Goal: Information Seeking & Learning: Check status

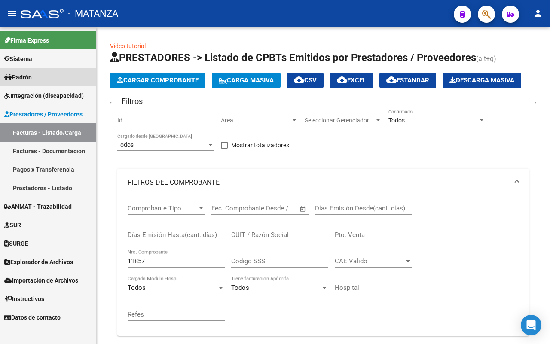
click at [42, 82] on link "Padrón" at bounding box center [48, 77] width 96 height 18
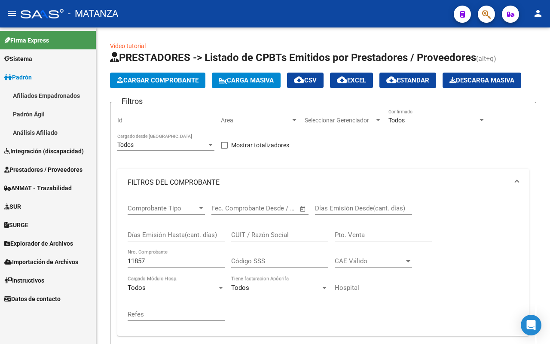
drag, startPoint x: 51, startPoint y: 134, endPoint x: 58, endPoint y: 134, distance: 7.3
click at [52, 134] on link "Análisis Afiliado" at bounding box center [48, 132] width 96 height 18
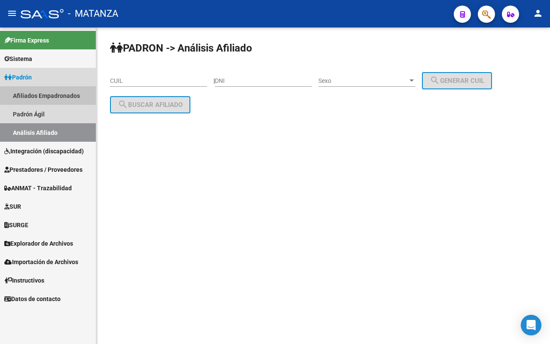
click at [52, 95] on link "Afiliados Empadronados" at bounding box center [48, 95] width 96 height 18
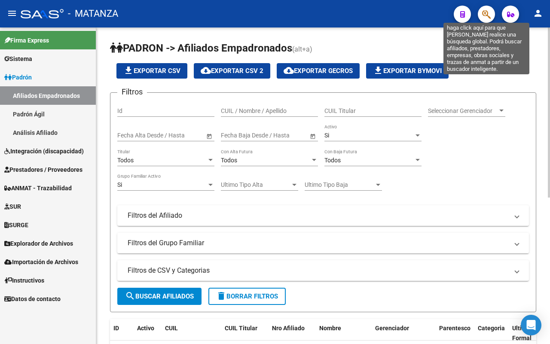
click at [483, 11] on icon "button" at bounding box center [486, 14] width 9 height 10
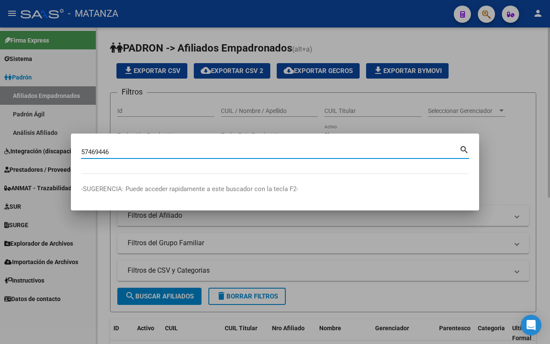
type input "57469446"
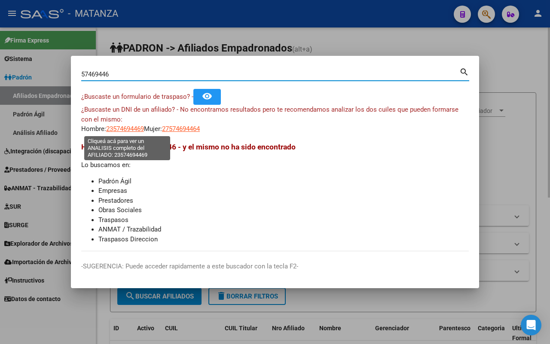
click at [126, 130] on span "23574694469" at bounding box center [125, 129] width 38 height 8
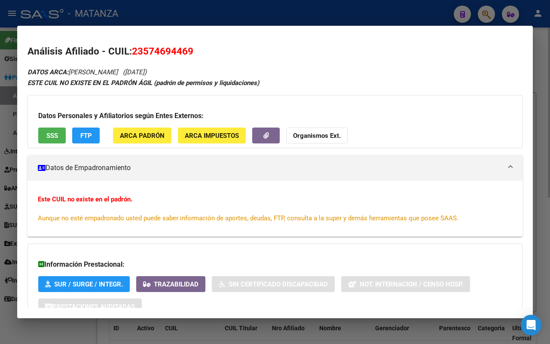
click at [55, 137] on span "SSS" at bounding box center [52, 136] width 12 height 8
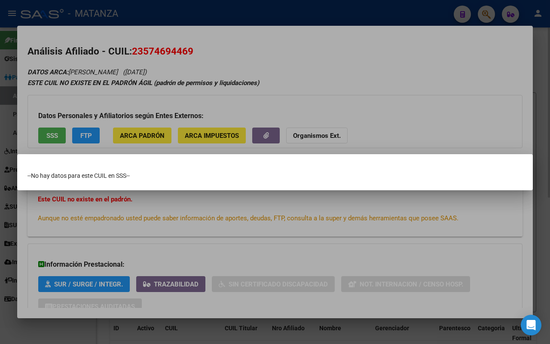
click at [86, 132] on div at bounding box center [275, 172] width 550 height 344
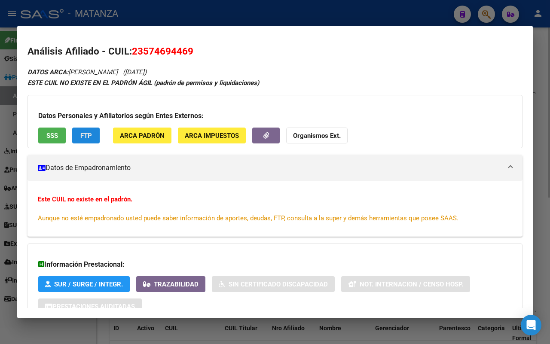
click at [89, 132] on span "FTP" at bounding box center [86, 136] width 12 height 8
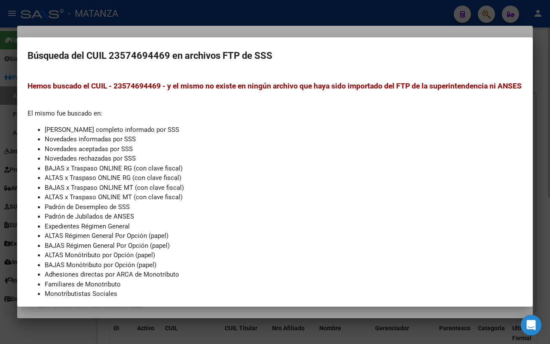
click at [45, 329] on div at bounding box center [275, 172] width 550 height 344
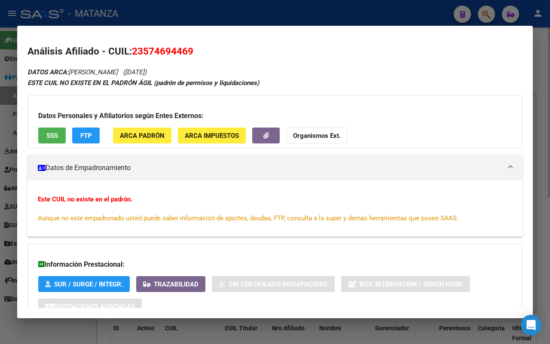
click at [33, 332] on div at bounding box center [275, 172] width 550 height 344
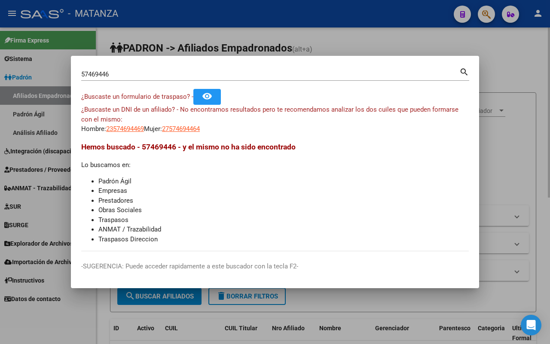
drag, startPoint x: 60, startPoint y: 327, endPoint x: 41, endPoint y: 299, distance: 33.7
click at [60, 326] on div at bounding box center [275, 172] width 550 height 344
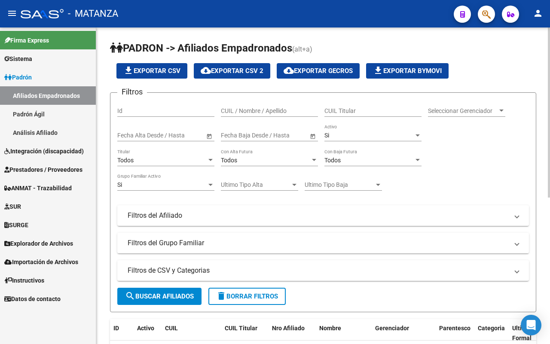
click at [71, 169] on span "Prestadores / Proveedores" at bounding box center [43, 169] width 78 height 9
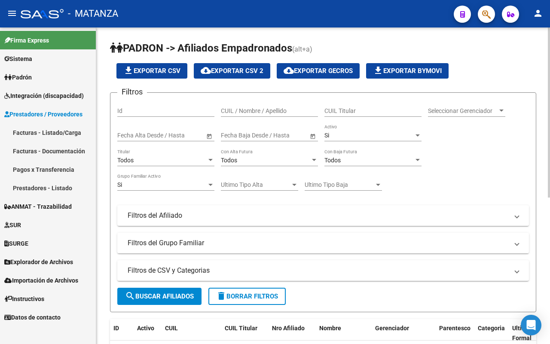
click at [65, 136] on link "Facturas - Listado/Carga" at bounding box center [48, 132] width 96 height 18
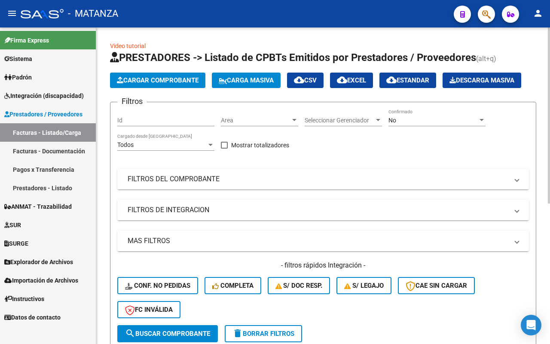
click at [61, 100] on link "Integración (discapacidad)" at bounding box center [48, 95] width 96 height 18
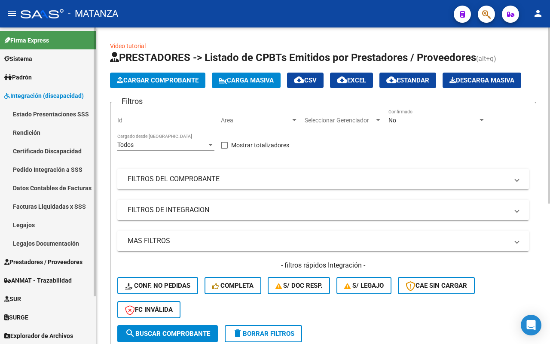
click at [49, 171] on link "Pedido Integración a SSS" at bounding box center [48, 169] width 96 height 18
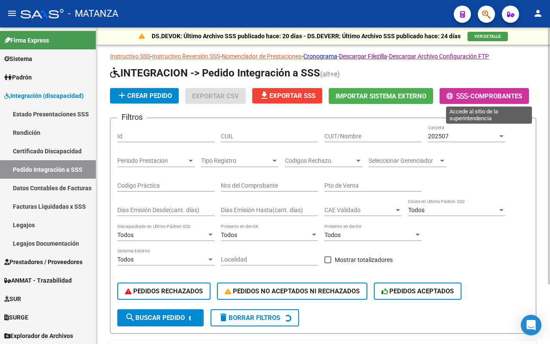
click at [507, 92] on span "Comprobantes" at bounding box center [496, 96] width 52 height 8
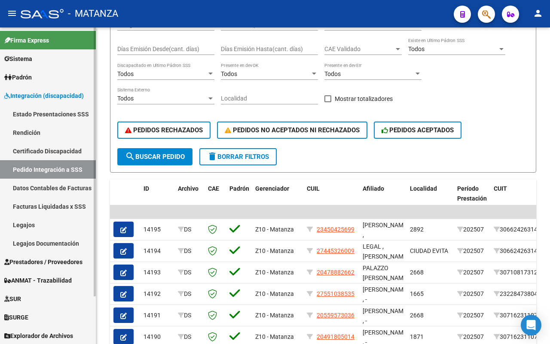
scroll to position [56, 0]
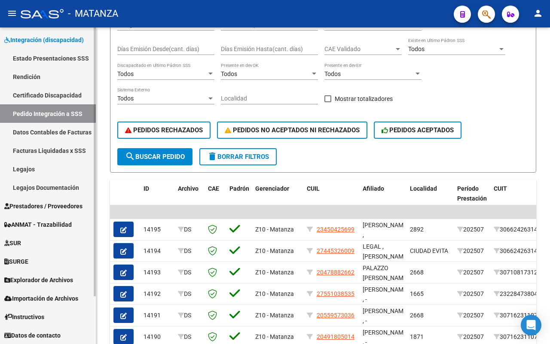
click at [45, 209] on span "Prestadores / Proveedores" at bounding box center [43, 206] width 78 height 9
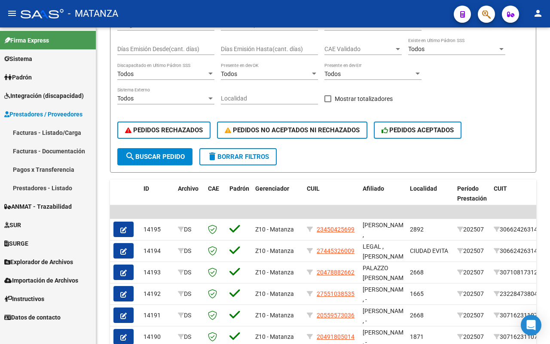
scroll to position [0, 0]
click at [51, 136] on link "Facturas - Listado/Carga" at bounding box center [48, 132] width 96 height 18
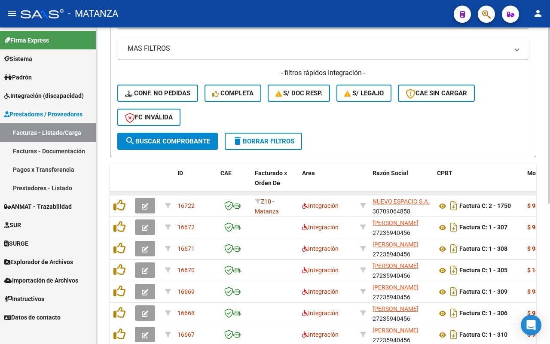
scroll to position [215, 0]
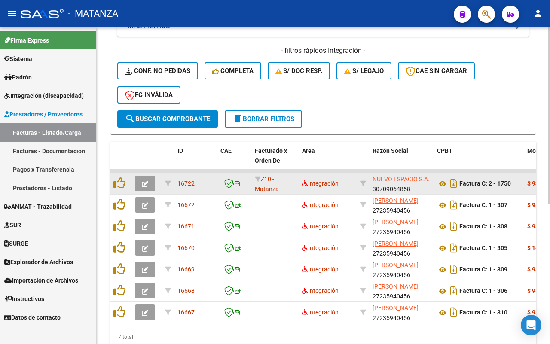
click at [149, 185] on button "button" at bounding box center [145, 183] width 20 height 15
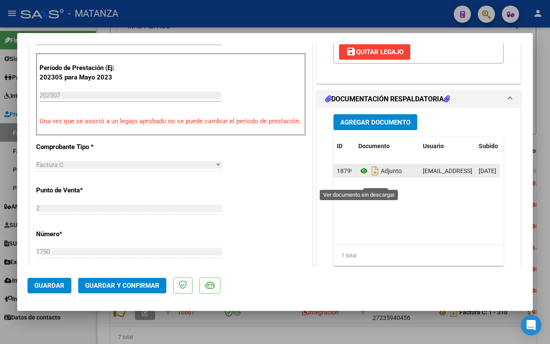
click at [358, 176] on icon at bounding box center [363, 171] width 11 height 10
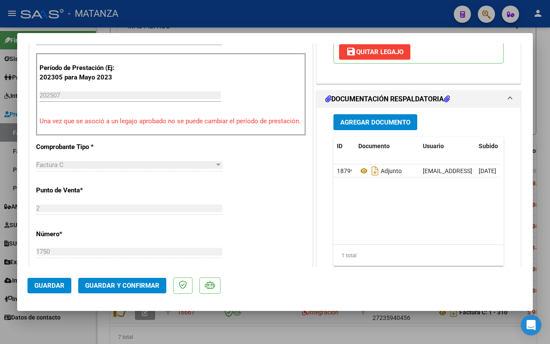
scroll to position [269, 0]
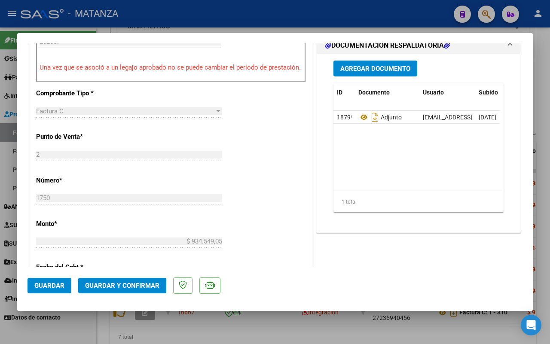
click at [116, 284] on span "Guardar y Confirmar" at bounding box center [122, 286] width 74 height 8
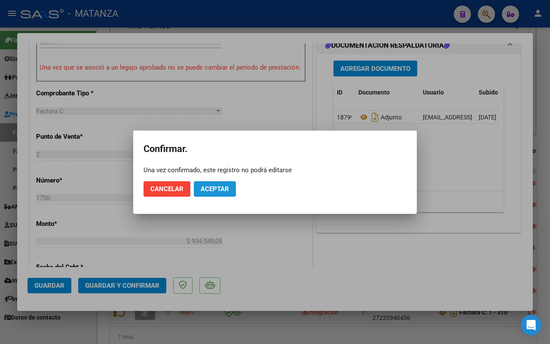
click at [214, 185] on span "Aceptar" at bounding box center [215, 189] width 28 height 8
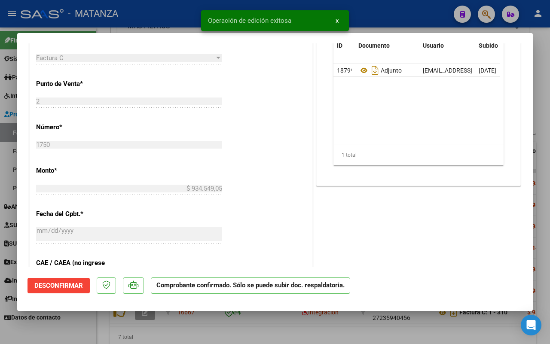
scroll to position [278, 0]
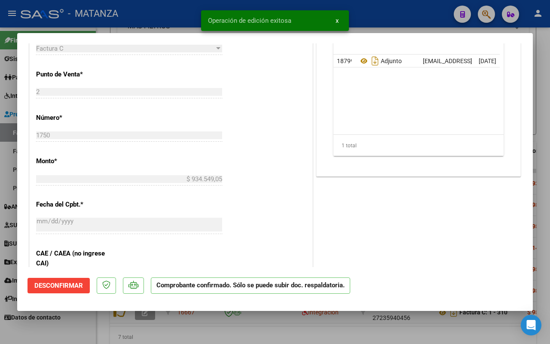
click at [81, 332] on div at bounding box center [275, 172] width 550 height 344
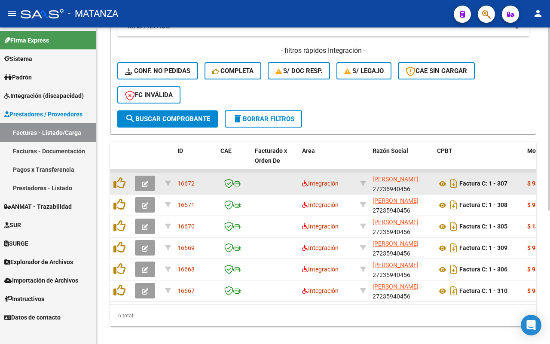
click at [143, 186] on button "button" at bounding box center [145, 183] width 20 height 15
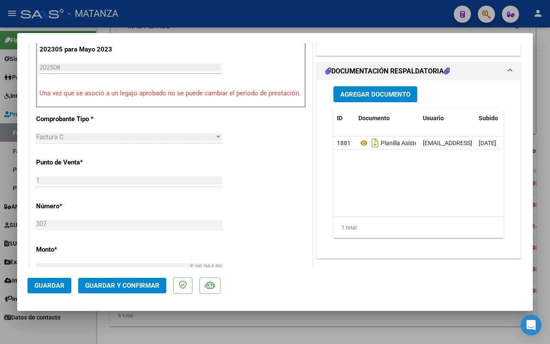
scroll to position [215, 0]
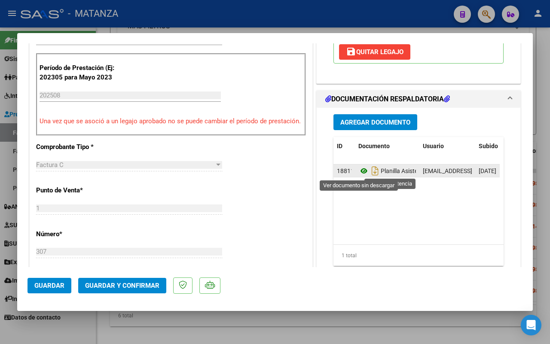
click at [358, 171] on icon at bounding box center [363, 171] width 11 height 10
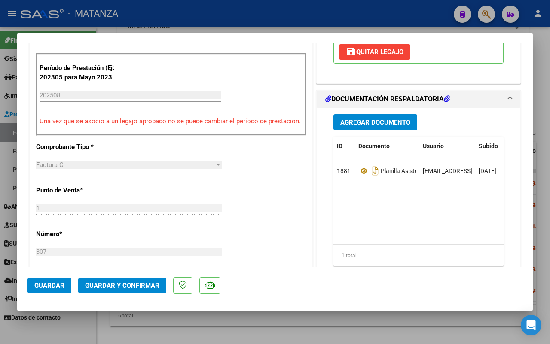
scroll to position [107, 0]
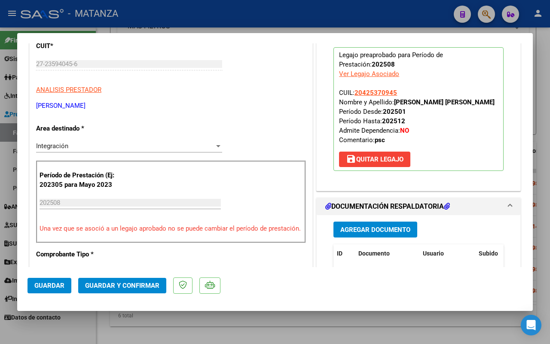
click at [383, 160] on span "save [PERSON_NAME]" at bounding box center [375, 160] width 58 height 8
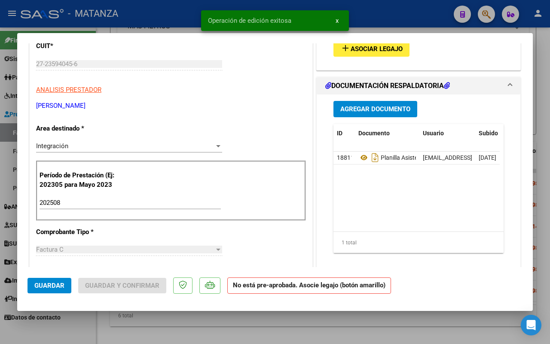
click at [130, 205] on input "202508" at bounding box center [130, 203] width 181 height 8
type input "202507"
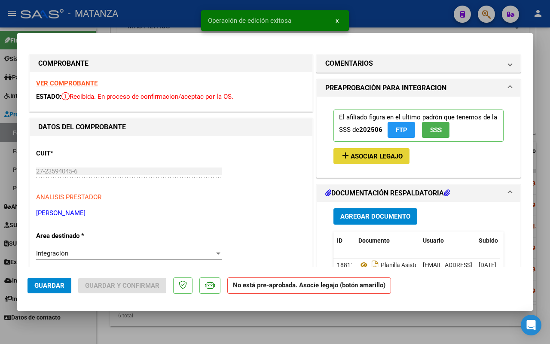
click at [359, 154] on span "Asociar Legajo" at bounding box center [377, 157] width 52 height 8
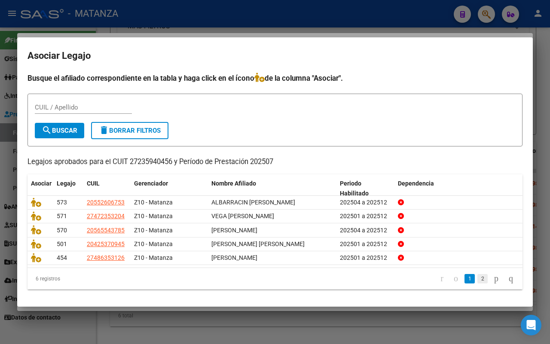
click at [477, 276] on link "2" at bounding box center [482, 278] width 10 height 9
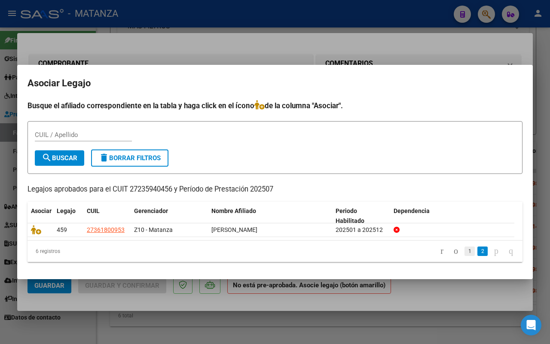
click at [464, 249] on link "1" at bounding box center [469, 251] width 10 height 9
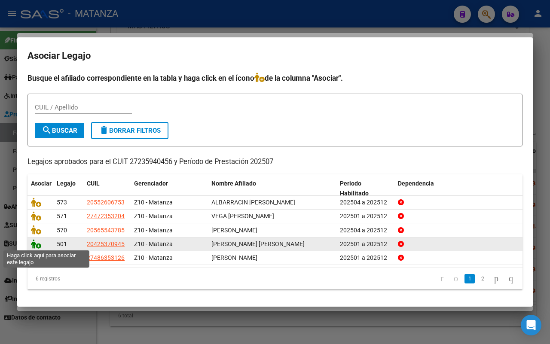
click at [35, 244] on icon at bounding box center [36, 243] width 10 height 9
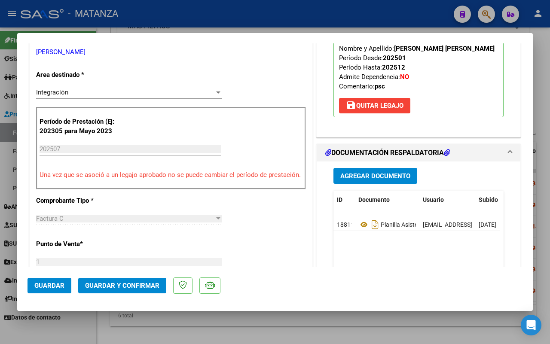
scroll to position [269, 0]
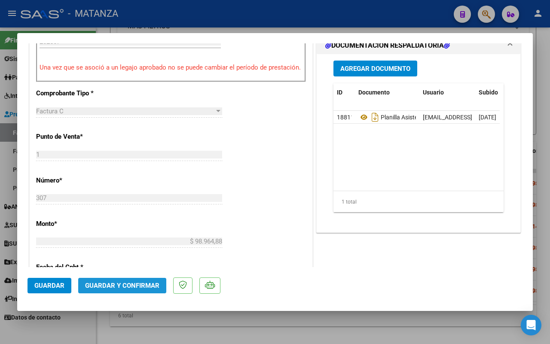
click at [129, 286] on span "Guardar y Confirmar" at bounding box center [122, 286] width 74 height 8
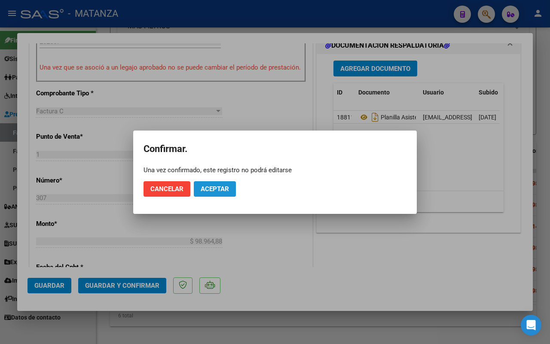
click at [214, 193] on button "Aceptar" at bounding box center [215, 188] width 42 height 15
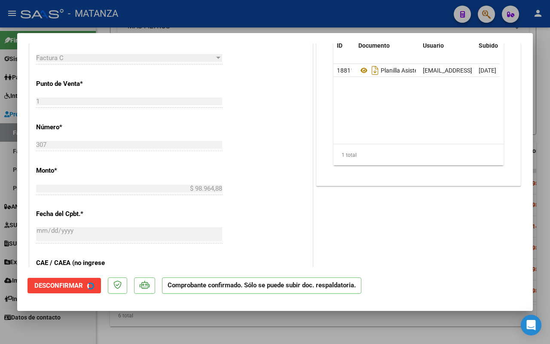
scroll to position [278, 0]
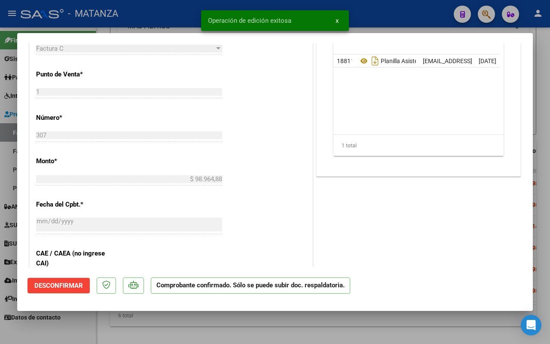
click at [80, 325] on div at bounding box center [275, 172] width 550 height 344
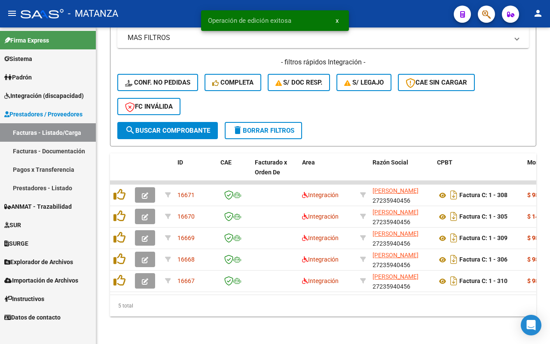
scroll to position [210, 0]
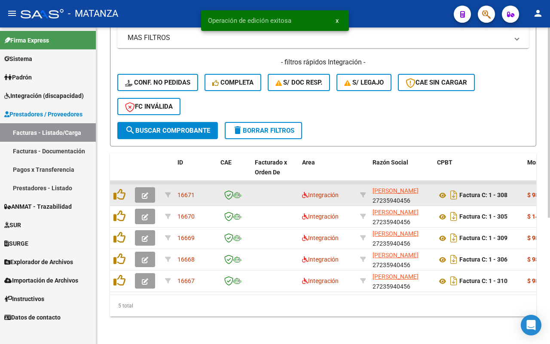
click at [144, 192] on icon "button" at bounding box center [145, 195] width 6 height 6
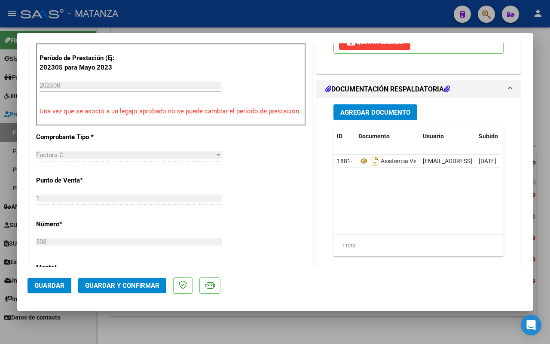
scroll to position [161, 0]
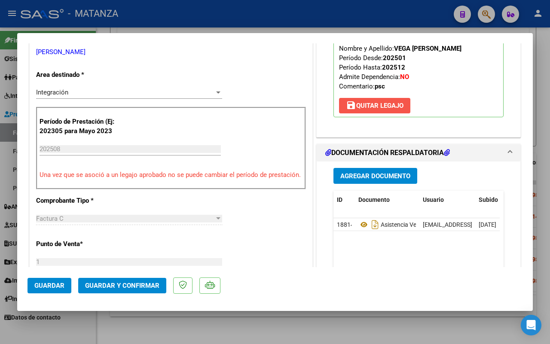
click at [382, 100] on button "save [PERSON_NAME]" at bounding box center [374, 105] width 71 height 15
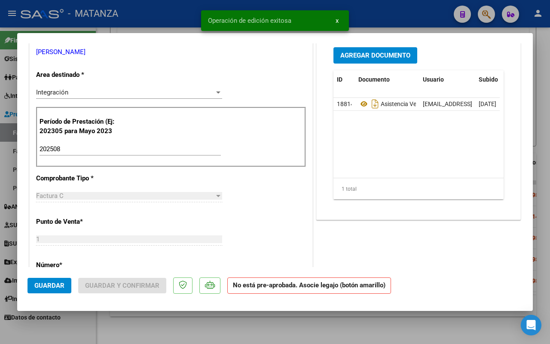
scroll to position [54, 0]
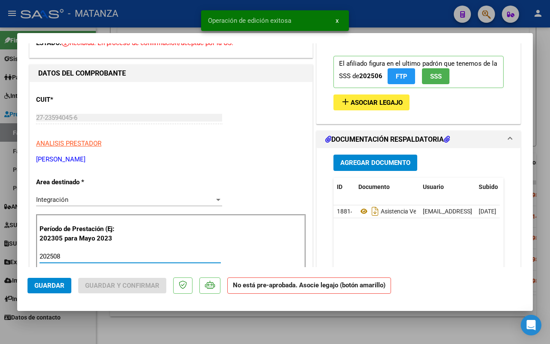
click at [79, 254] on input "202508" at bounding box center [130, 257] width 181 height 8
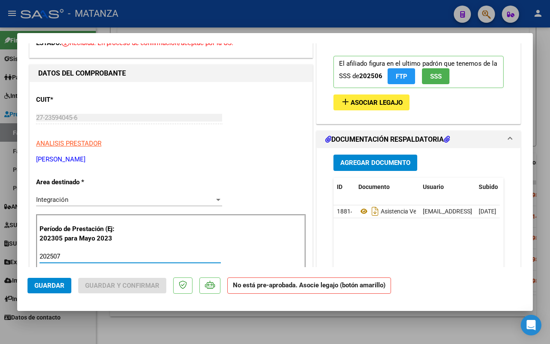
type input "202507"
click at [353, 99] on span "Asociar Legajo" at bounding box center [377, 103] width 52 height 8
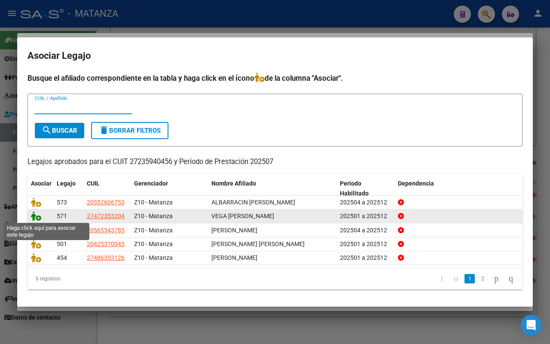
click at [31, 216] on icon at bounding box center [36, 215] width 10 height 9
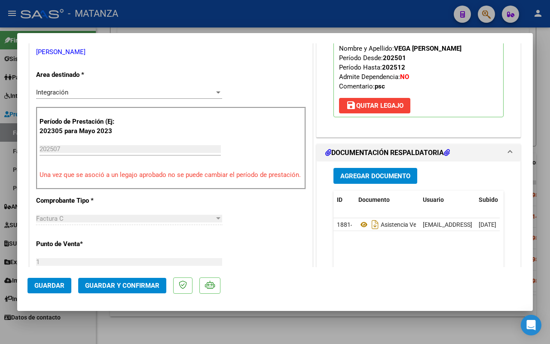
scroll to position [215, 0]
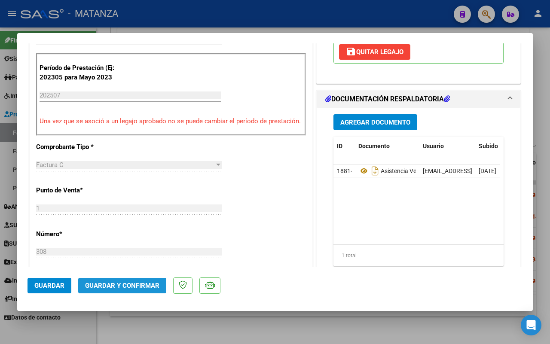
click at [123, 283] on span "Guardar y Confirmar" at bounding box center [122, 286] width 74 height 8
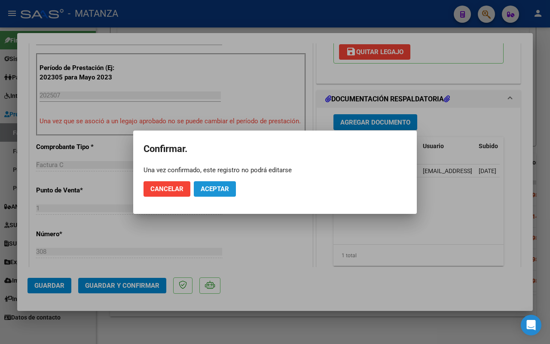
click at [218, 183] on button "Aceptar" at bounding box center [215, 188] width 42 height 15
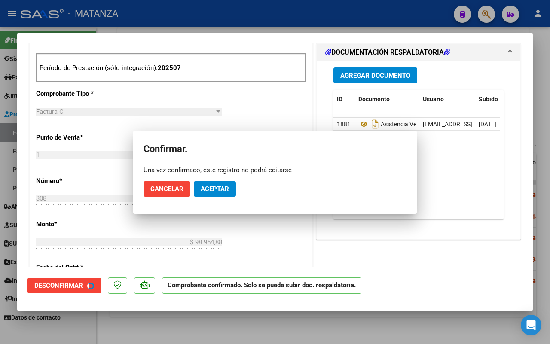
scroll to position [224, 0]
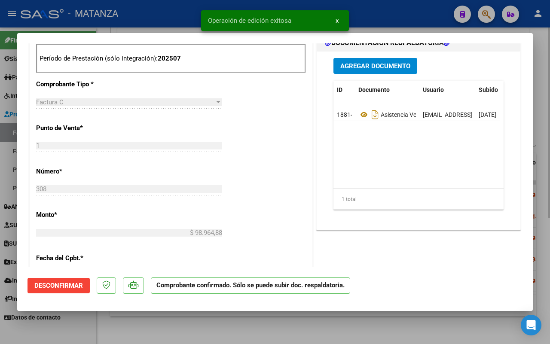
drag, startPoint x: 151, startPoint y: 327, endPoint x: 196, endPoint y: 312, distance: 47.6
click at [152, 326] on div at bounding box center [275, 172] width 550 height 344
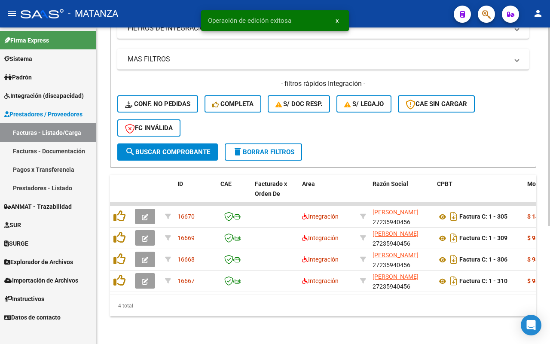
scroll to position [188, 0]
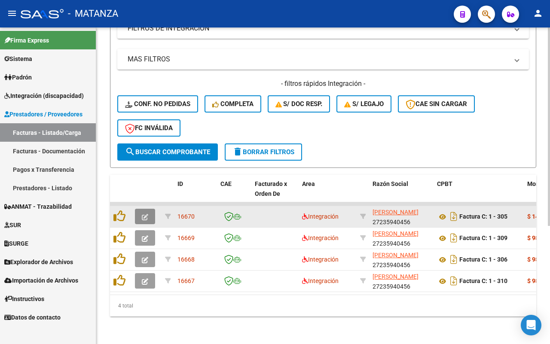
click at [143, 214] on icon "button" at bounding box center [145, 217] width 6 height 6
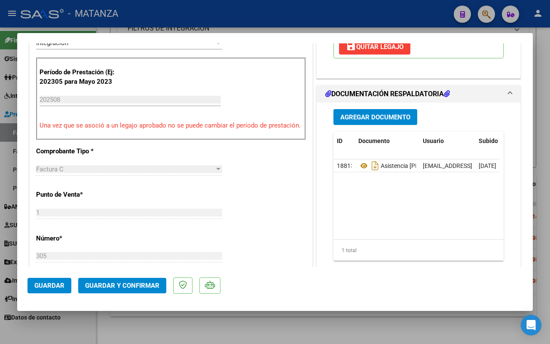
scroll to position [215, 0]
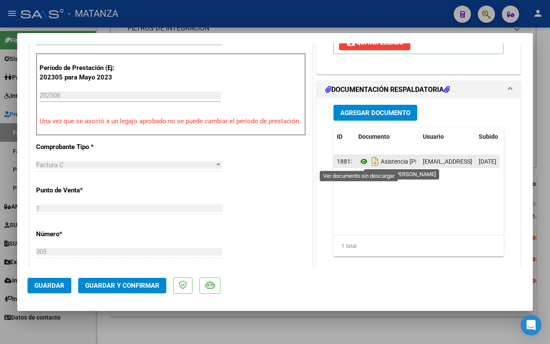
click at [358, 160] on icon at bounding box center [363, 161] width 11 height 10
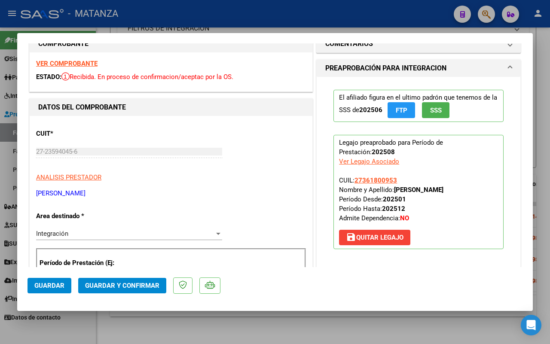
scroll to position [0, 0]
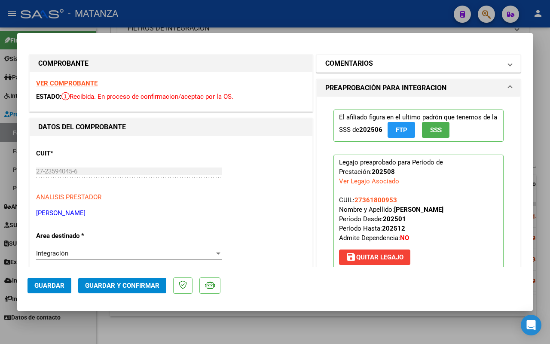
click at [424, 68] on mat-panel-title "COMENTARIOS" at bounding box center [413, 63] width 176 height 10
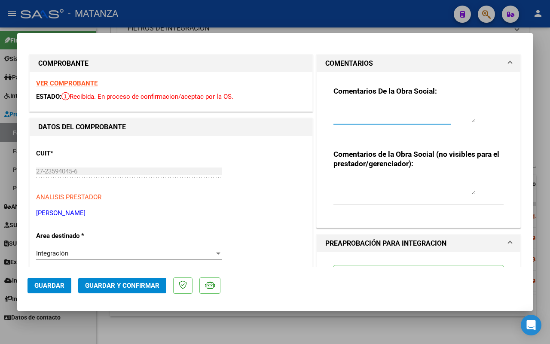
click at [373, 113] on textarea at bounding box center [404, 113] width 142 height 17
drag, startPoint x: 371, startPoint y: 110, endPoint x: 376, endPoint y: 110, distance: 5.6
click at [373, 110] on textarea "VOLVER A CRAGAR PLANILLA" at bounding box center [404, 113] width 142 height 17
type textarea "VOLVER A CARGAR PLANILLA"
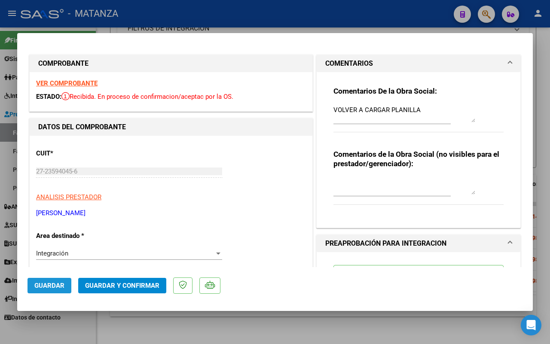
drag, startPoint x: 39, startPoint y: 280, endPoint x: 214, endPoint y: 208, distance: 189.2
click at [40, 280] on button "Guardar" at bounding box center [49, 285] width 44 height 15
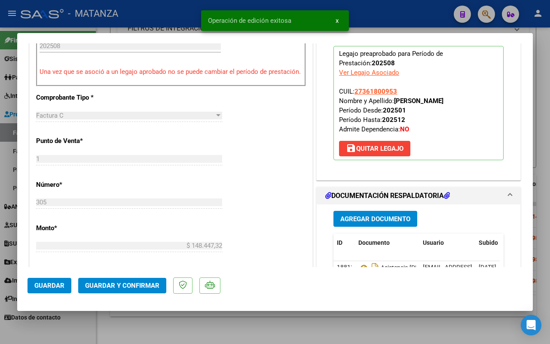
scroll to position [269, 0]
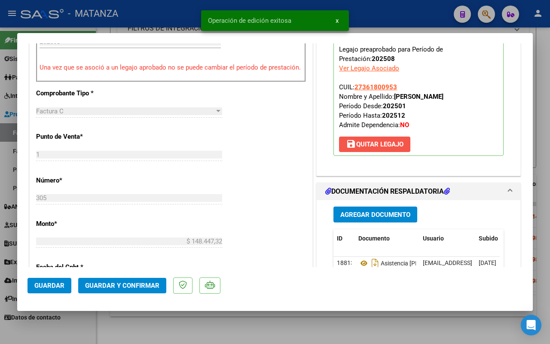
click at [365, 147] on span "save [PERSON_NAME]" at bounding box center [375, 144] width 58 height 8
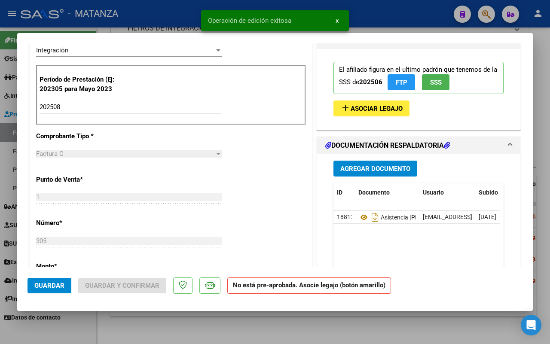
scroll to position [165, 0]
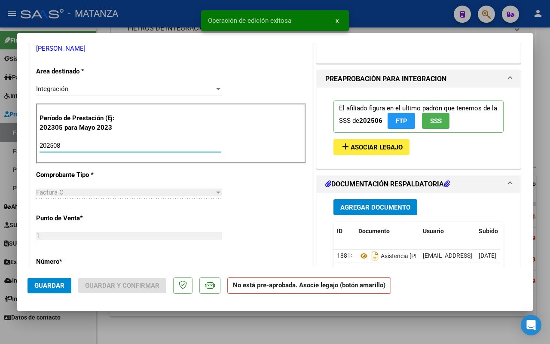
click at [85, 147] on input "202508" at bounding box center [130, 146] width 181 height 8
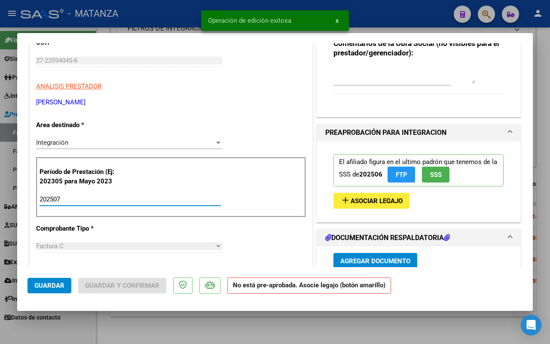
type input "202507"
click at [351, 202] on span "Asociar Legajo" at bounding box center [377, 201] width 52 height 8
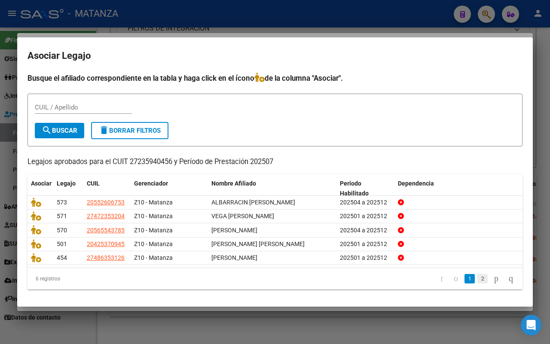
click at [477, 278] on link "2" at bounding box center [482, 278] width 10 height 9
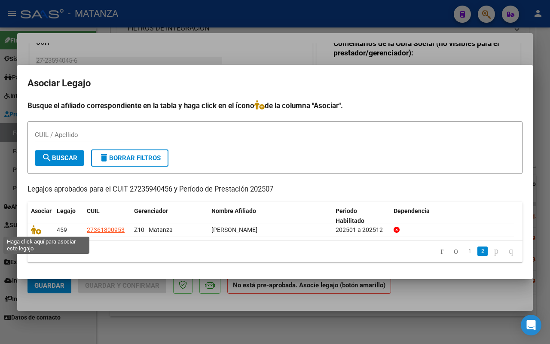
drag, startPoint x: 34, startPoint y: 230, endPoint x: 209, endPoint y: 168, distance: 184.9
click at [35, 230] on icon at bounding box center [36, 229] width 10 height 9
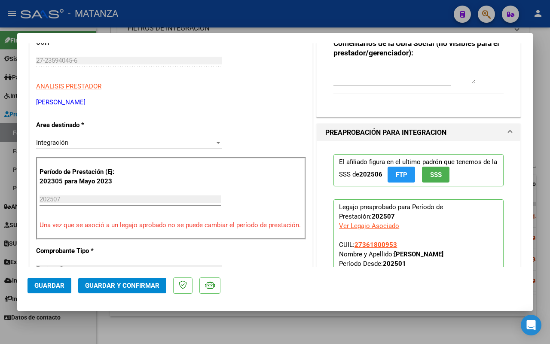
drag, startPoint x: 40, startPoint y: 287, endPoint x: 153, endPoint y: 257, distance: 117.5
click at [41, 287] on span "Guardar" at bounding box center [49, 286] width 30 height 8
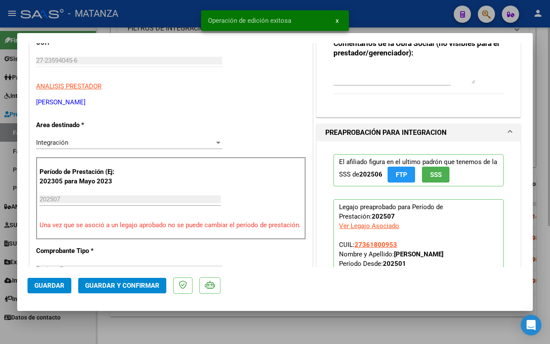
drag, startPoint x: 171, startPoint y: 335, endPoint x: 199, endPoint y: 329, distance: 28.7
click at [172, 334] on div at bounding box center [275, 172] width 550 height 344
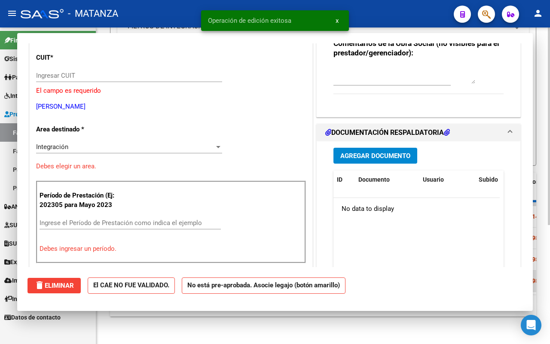
scroll to position [0, 0]
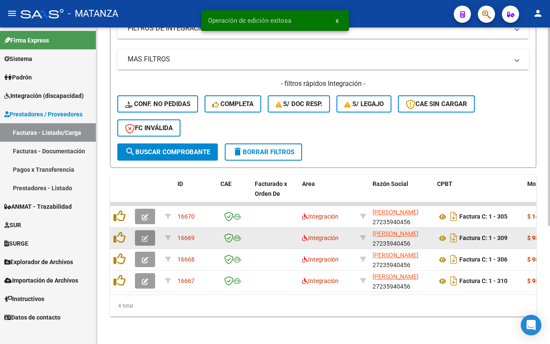
click at [144, 235] on icon "button" at bounding box center [145, 238] width 6 height 6
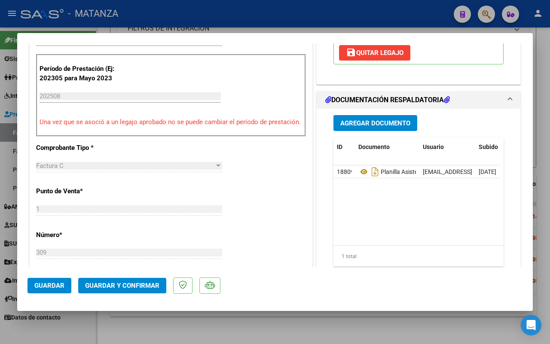
scroll to position [215, 0]
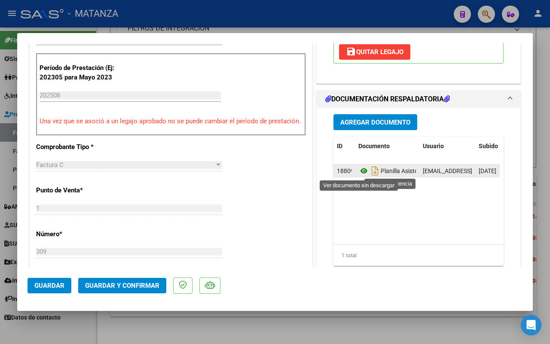
click at [360, 168] on icon at bounding box center [363, 171] width 11 height 10
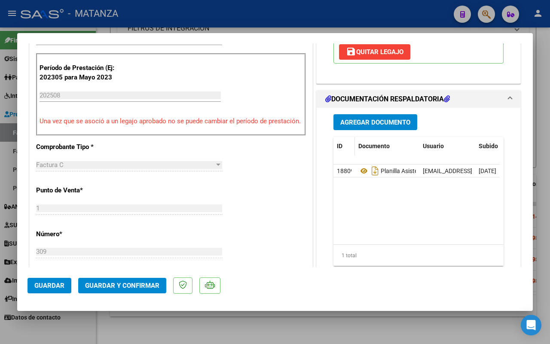
scroll to position [54, 0]
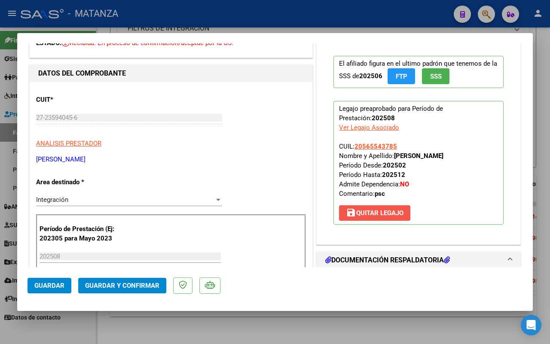
click at [371, 211] on span "save [PERSON_NAME]" at bounding box center [375, 213] width 58 height 8
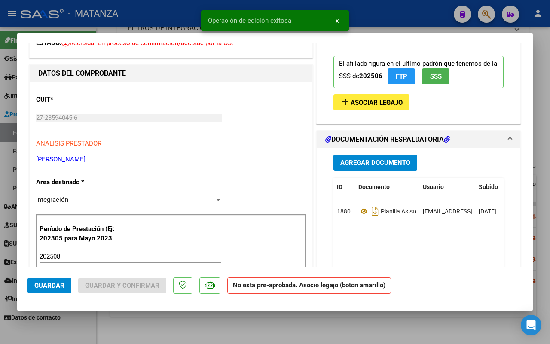
scroll to position [107, 0]
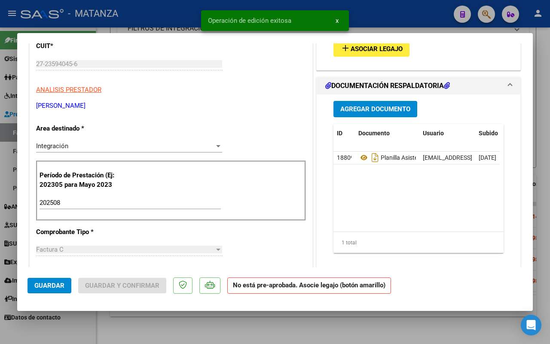
click at [89, 209] on div "202508 Ingrese el Período de Prestación como indica el ejemplo" at bounding box center [130, 202] width 181 height 13
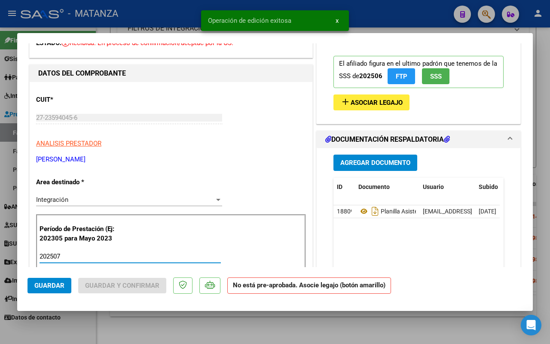
type input "202507"
click at [366, 100] on span "Asociar Legajo" at bounding box center [377, 103] width 52 height 8
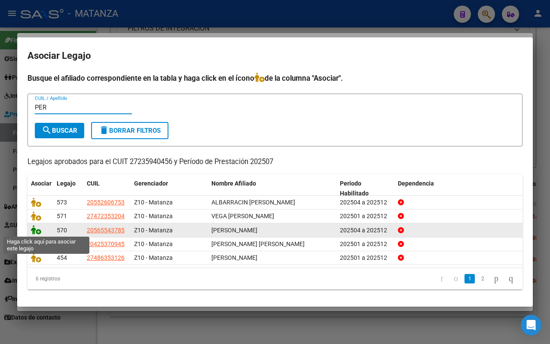
type input "PER"
click at [34, 230] on icon at bounding box center [36, 229] width 10 height 9
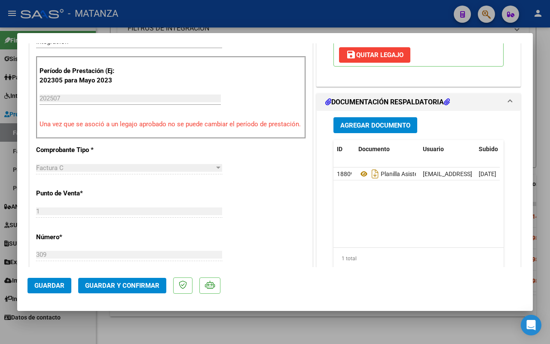
scroll to position [215, 0]
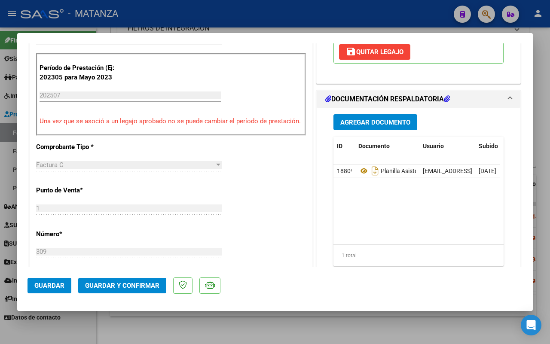
click at [114, 282] on span "Guardar y Confirmar" at bounding box center [122, 286] width 74 height 8
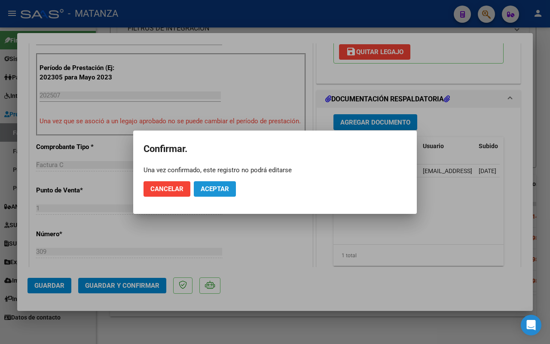
click at [206, 188] on span "Aceptar" at bounding box center [215, 189] width 28 height 8
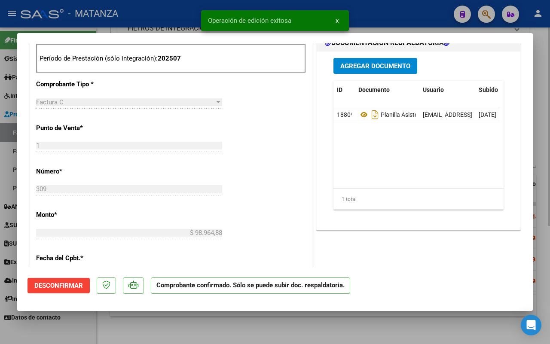
drag, startPoint x: 82, startPoint y: 334, endPoint x: 172, endPoint y: 314, distance: 91.6
click at [83, 333] on div at bounding box center [275, 172] width 550 height 344
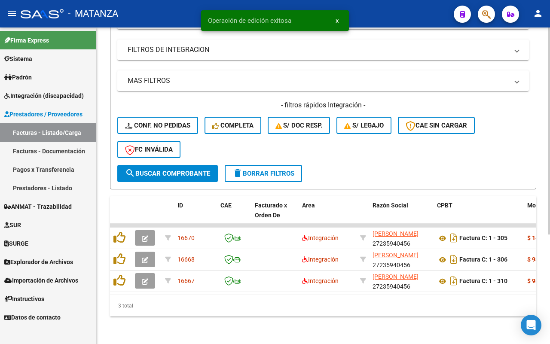
scroll to position [167, 0]
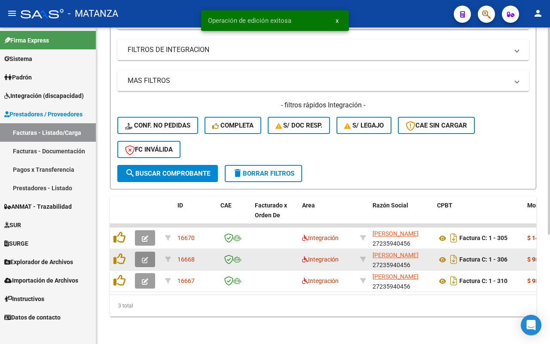
click at [143, 257] on icon "button" at bounding box center [145, 260] width 6 height 6
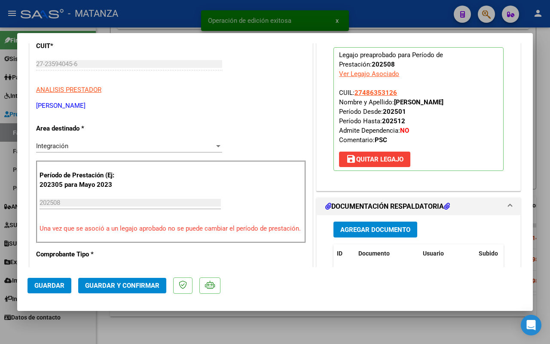
scroll to position [161, 0]
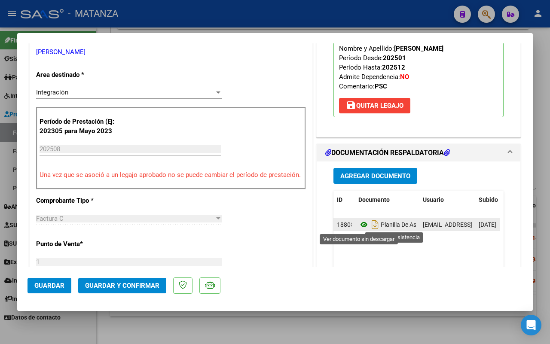
click at [358, 226] on icon at bounding box center [363, 225] width 11 height 10
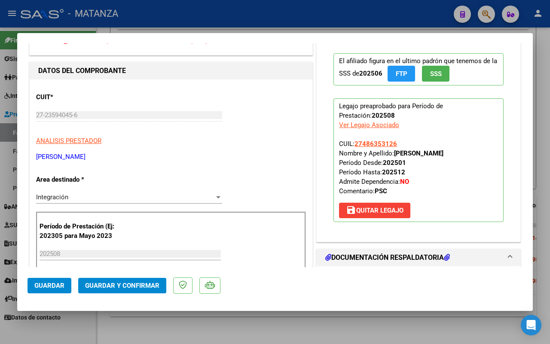
scroll to position [54, 0]
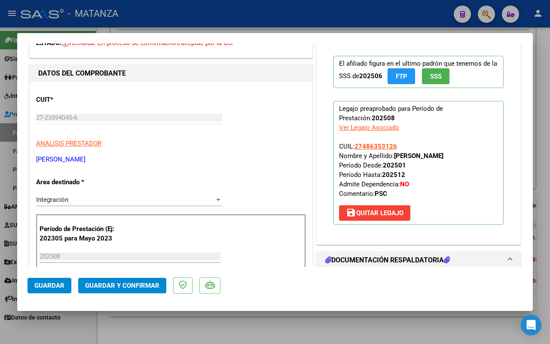
click at [373, 212] on span "save [PERSON_NAME]" at bounding box center [375, 213] width 58 height 8
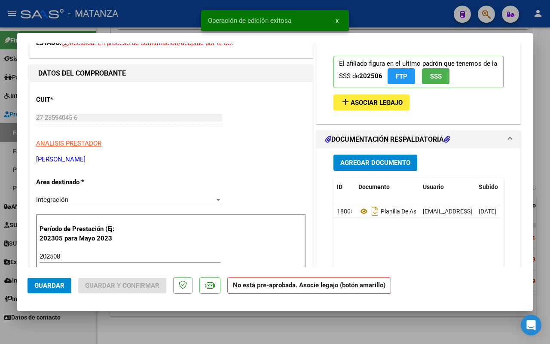
click at [79, 258] on input "202508" at bounding box center [130, 257] width 181 height 8
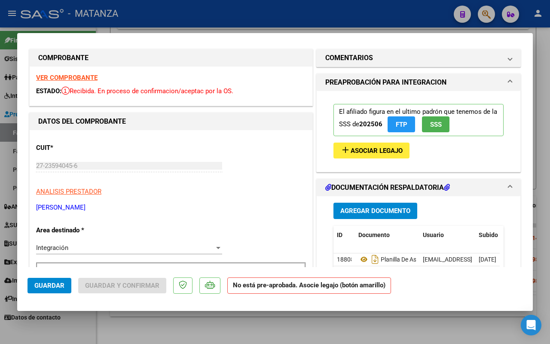
scroll to position [0, 0]
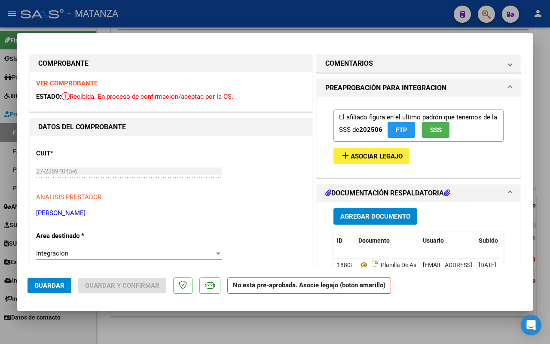
type input "202507"
click at [372, 156] on span "Asociar Legajo" at bounding box center [377, 157] width 52 height 8
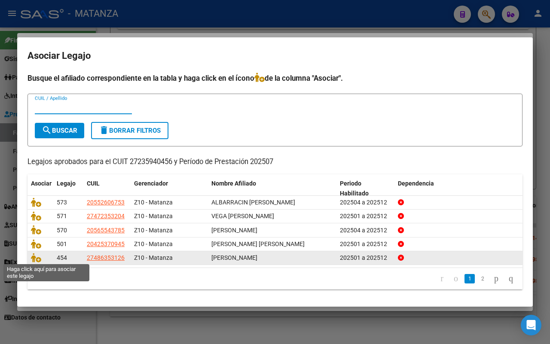
drag, startPoint x: 31, startPoint y: 257, endPoint x: 261, endPoint y: 253, distance: 229.9
click at [33, 257] on icon at bounding box center [36, 257] width 10 height 9
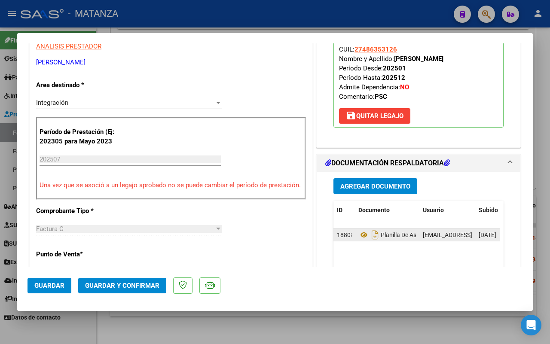
scroll to position [161, 0]
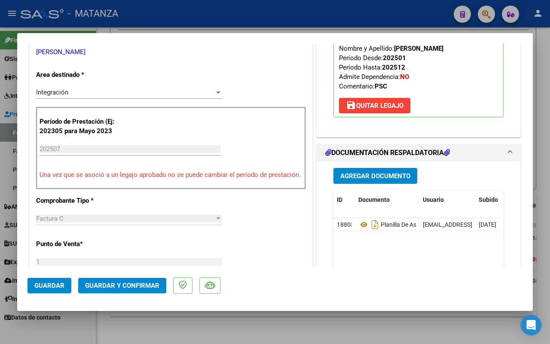
click at [125, 282] on span "Guardar y Confirmar" at bounding box center [122, 286] width 74 height 8
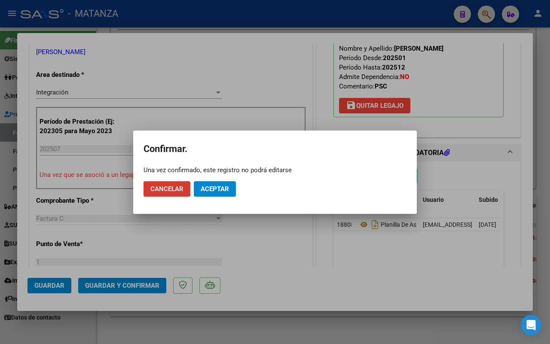
click at [214, 186] on span "Aceptar" at bounding box center [215, 189] width 28 height 8
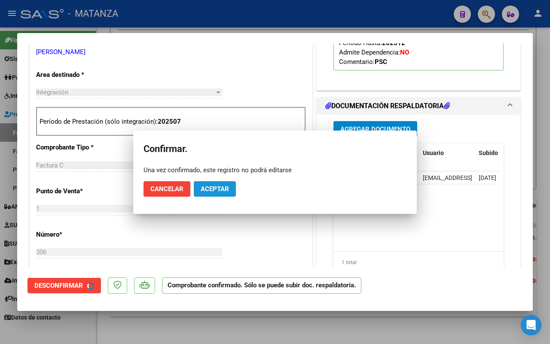
scroll to position [171, 0]
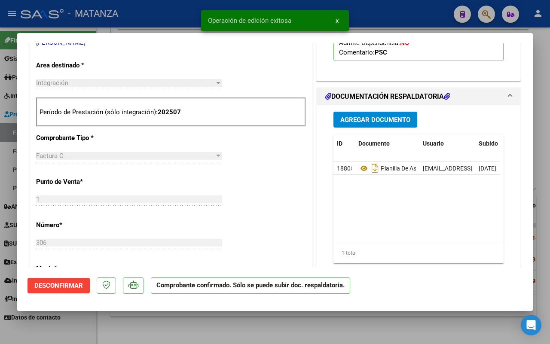
click at [123, 332] on div at bounding box center [275, 172] width 550 height 344
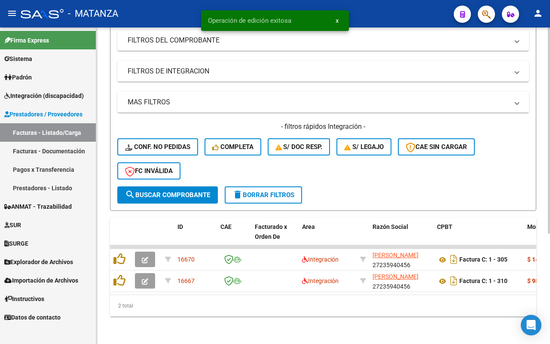
scroll to position [145, 0]
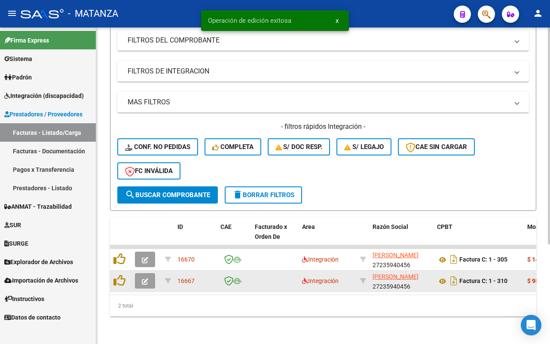
click at [143, 278] on icon "button" at bounding box center [145, 281] width 6 height 6
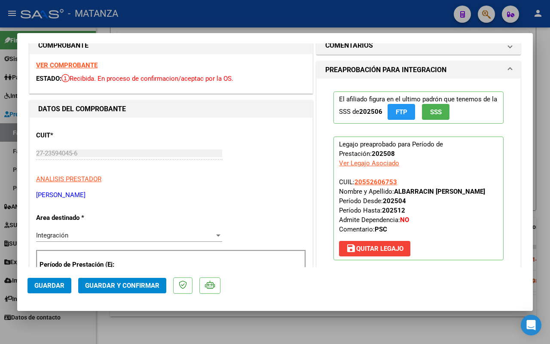
scroll to position [107, 0]
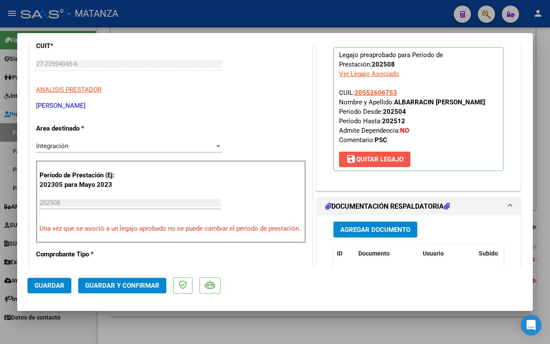
click at [385, 162] on span "save [PERSON_NAME]" at bounding box center [375, 160] width 58 height 8
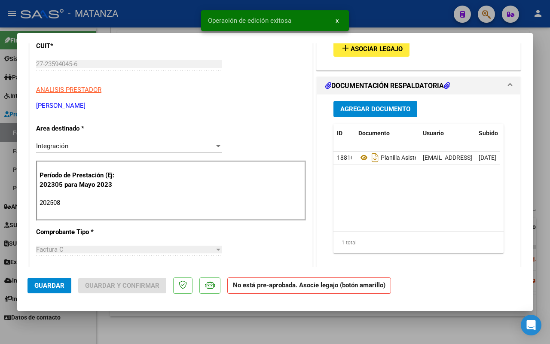
click at [84, 195] on div "Período de Prestación (Ej: 202305 para [DATE] 202508 Ingrese el Período de Pres…" at bounding box center [171, 191] width 270 height 60
click at [73, 204] on input "202508" at bounding box center [130, 203] width 181 height 8
type input "202507"
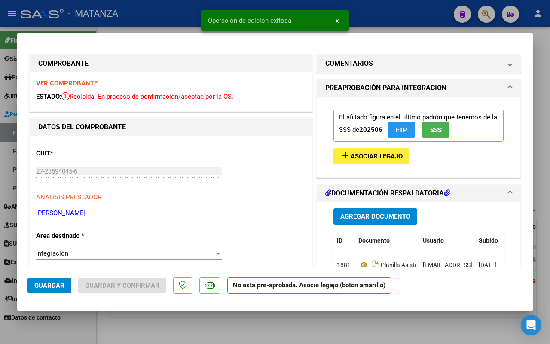
click at [368, 162] on button "add Asociar Legajo" at bounding box center [371, 156] width 76 height 16
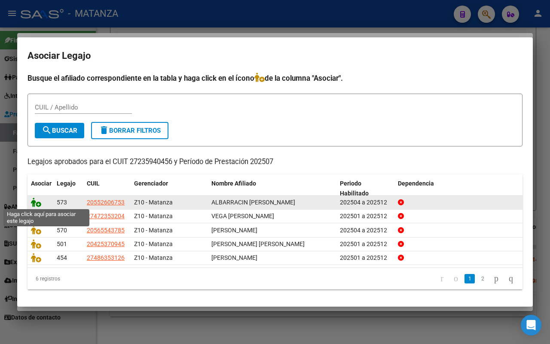
click at [35, 205] on icon at bounding box center [36, 202] width 10 height 9
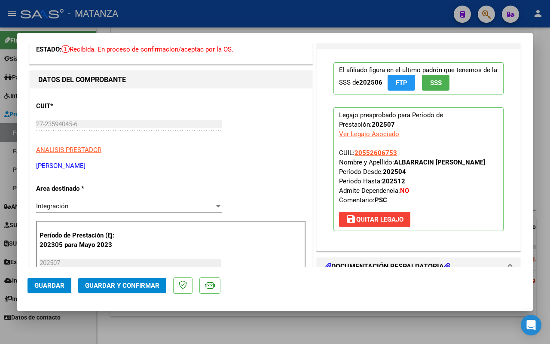
scroll to position [54, 0]
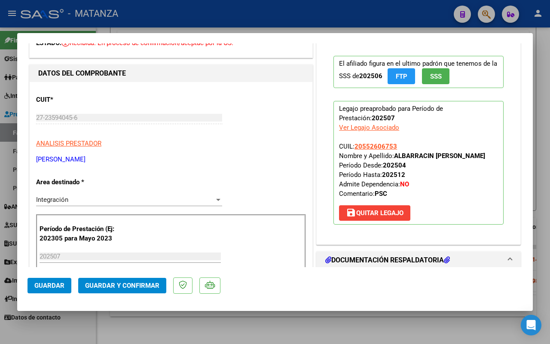
click at [136, 284] on span "Guardar y Confirmar" at bounding box center [122, 286] width 74 height 8
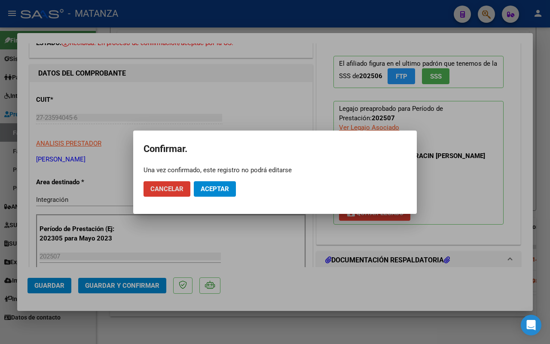
click at [219, 188] on span "Aceptar" at bounding box center [215, 189] width 28 height 8
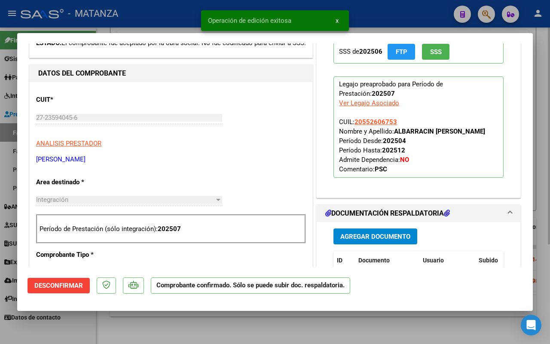
drag, startPoint x: 200, startPoint y: 327, endPoint x: 242, endPoint y: 312, distance: 45.0
click at [201, 327] on div at bounding box center [275, 172] width 550 height 344
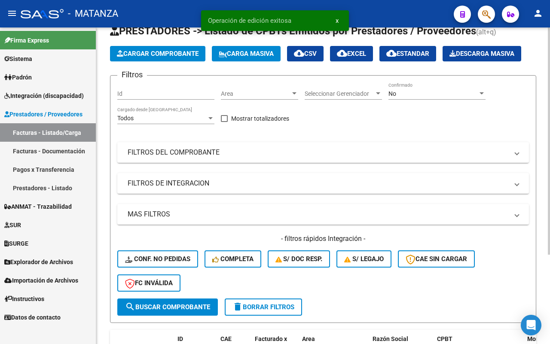
scroll to position [0, 0]
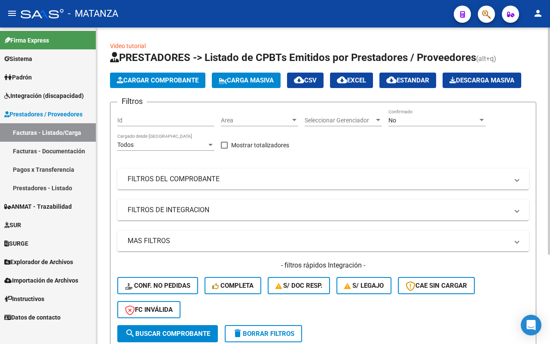
click at [266, 212] on mat-panel-title "FILTROS DE INTEGRACION" at bounding box center [318, 209] width 381 height 9
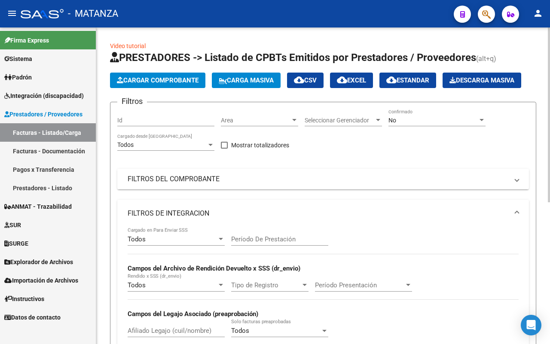
click at [313, 174] on mat-expansion-panel-header "FILTROS DEL COMPROBANTE" at bounding box center [323, 179] width 412 height 21
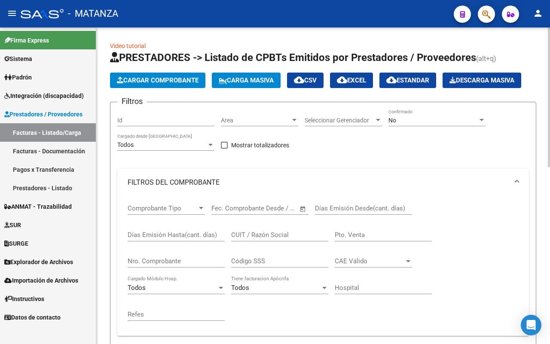
click at [272, 228] on div "CUIT / Razón Social" at bounding box center [279, 232] width 97 height 18
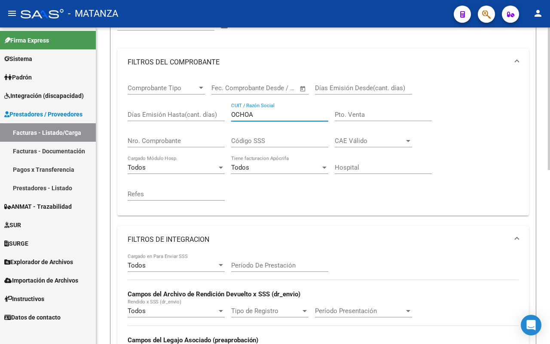
scroll to position [54, 0]
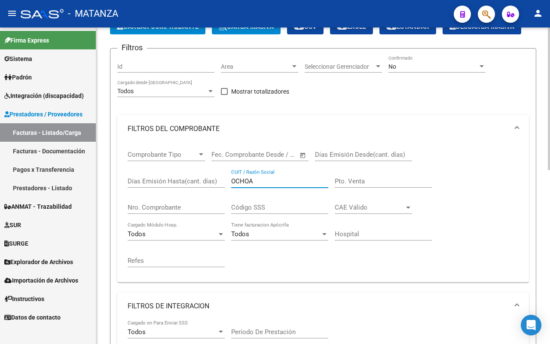
type input "OCHOA"
click at [431, 64] on div "No" at bounding box center [432, 66] width 89 height 7
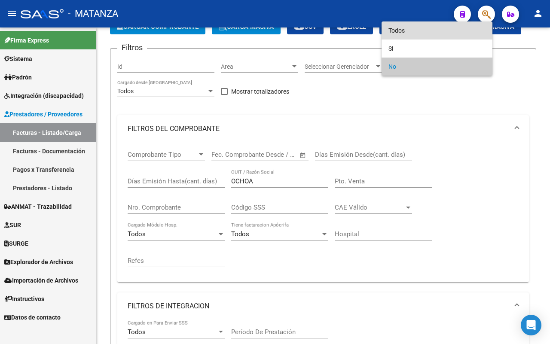
click at [428, 30] on span "Todos" at bounding box center [436, 30] width 97 height 18
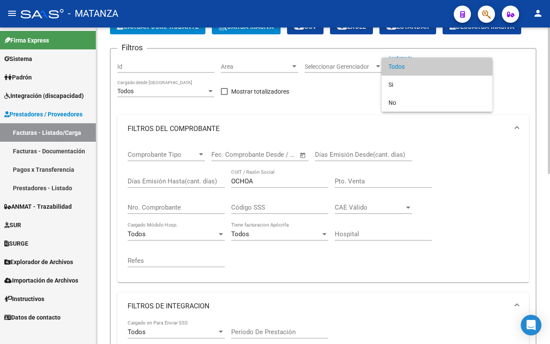
click at [411, 70] on span "Todos" at bounding box center [436, 67] width 97 height 18
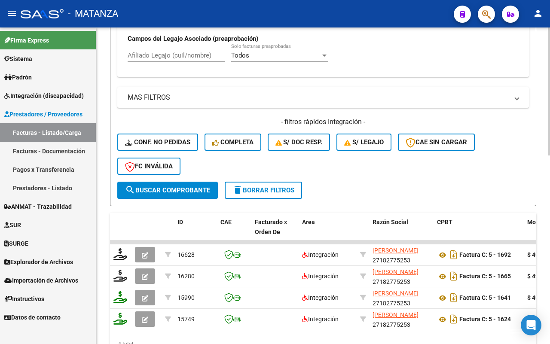
scroll to position [465, 0]
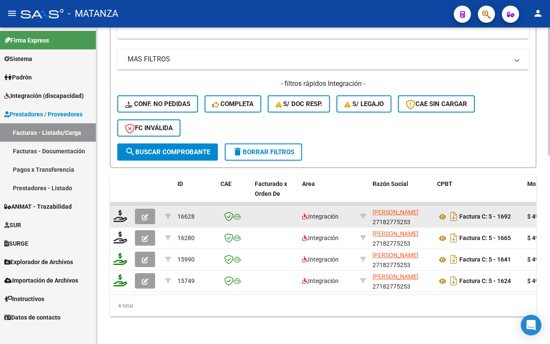
click at [148, 210] on button "button" at bounding box center [145, 216] width 20 height 15
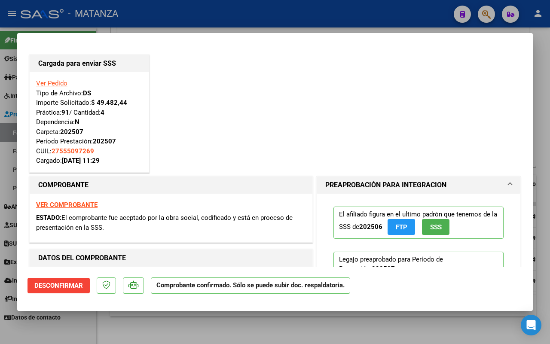
drag, startPoint x: 488, startPoint y: 331, endPoint x: 369, endPoint y: 293, distance: 125.3
click at [486, 331] on div at bounding box center [275, 172] width 550 height 344
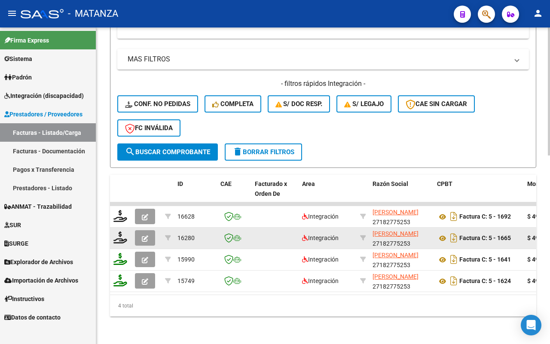
click at [143, 235] on icon "button" at bounding box center [145, 238] width 6 height 6
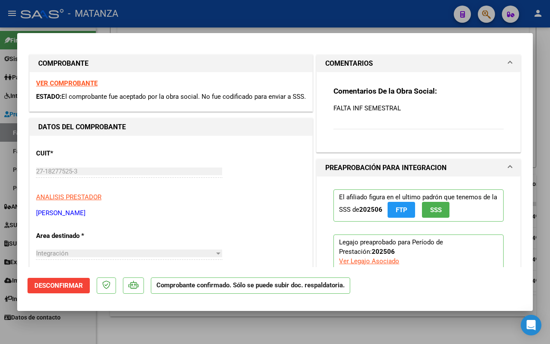
scroll to position [107, 0]
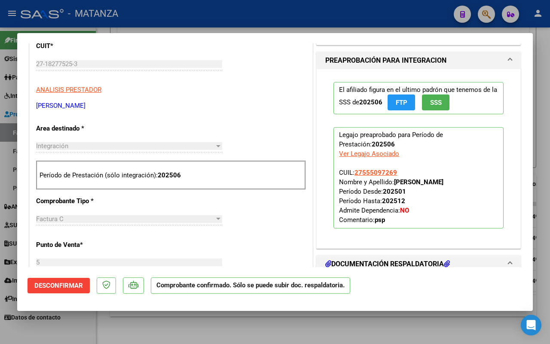
click at [131, 329] on div at bounding box center [275, 172] width 550 height 344
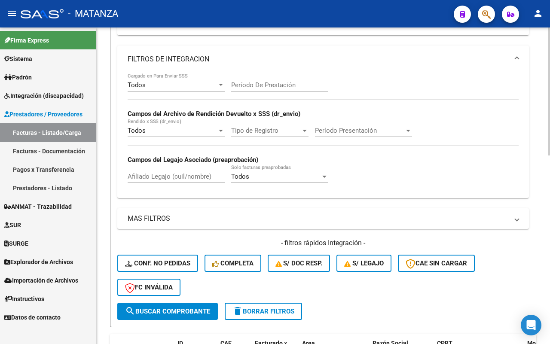
scroll to position [358, 0]
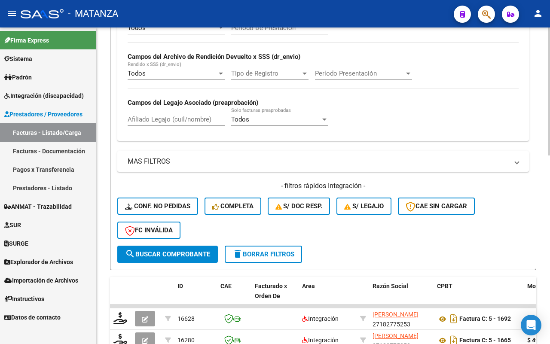
click at [269, 256] on button "delete Borrar Filtros" at bounding box center [263, 254] width 77 height 17
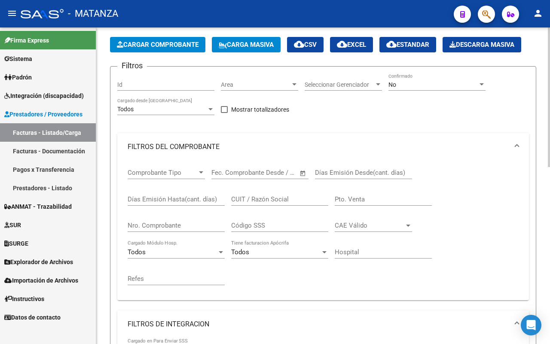
scroll to position [0, 0]
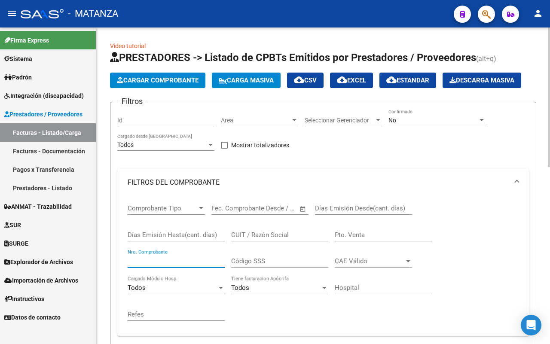
click at [158, 261] on input "Nro. Comprobante" at bounding box center [176, 261] width 97 height 8
type input "12274"
click at [424, 115] on div "No Confirmado" at bounding box center [436, 117] width 97 height 17
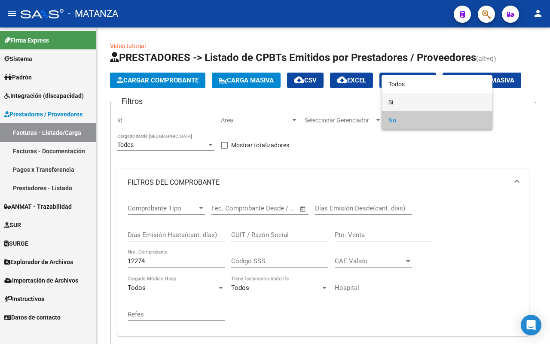
click at [423, 97] on span "Si" at bounding box center [436, 102] width 97 height 18
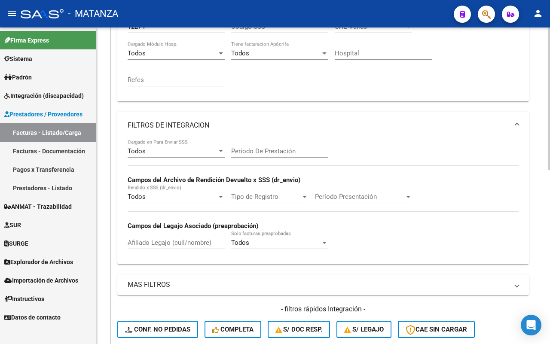
scroll to position [322, 0]
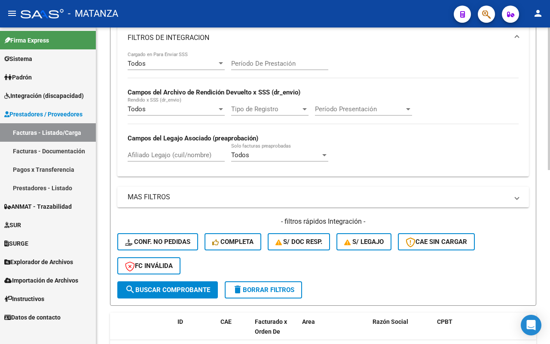
drag, startPoint x: 171, startPoint y: 283, endPoint x: 214, endPoint y: 270, distance: 44.4
click at [177, 281] on button "search Buscar Comprobante" at bounding box center [167, 289] width 101 height 17
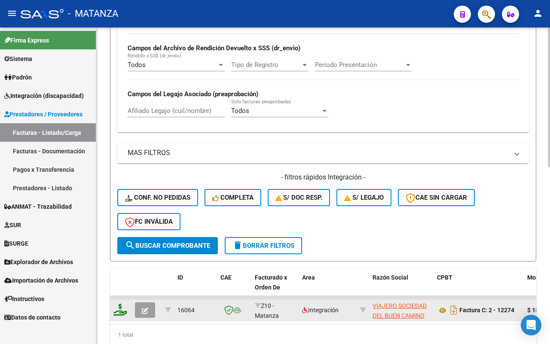
click at [145, 308] on icon "button" at bounding box center [145, 311] width 6 height 6
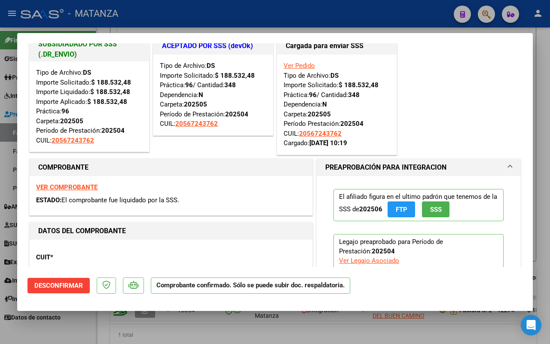
scroll to position [0, 0]
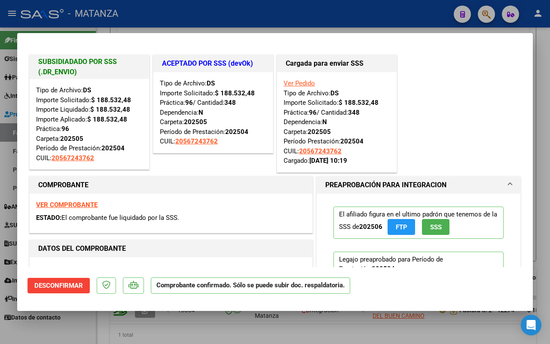
click at [54, 334] on div at bounding box center [275, 172] width 550 height 344
type input "$ 0,00"
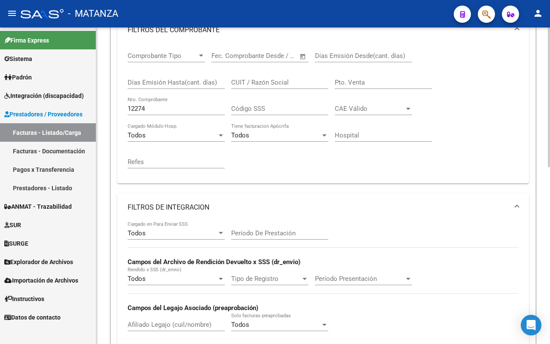
scroll to position [152, 0]
drag, startPoint x: 151, startPoint y: 107, endPoint x: 80, endPoint y: 104, distance: 70.5
click at [81, 104] on mat-sidenav-container "Firma Express Sistema Usuarios Todos los Usuarios Todos los Roles Padrón Afilia…" at bounding box center [275, 185] width 550 height 317
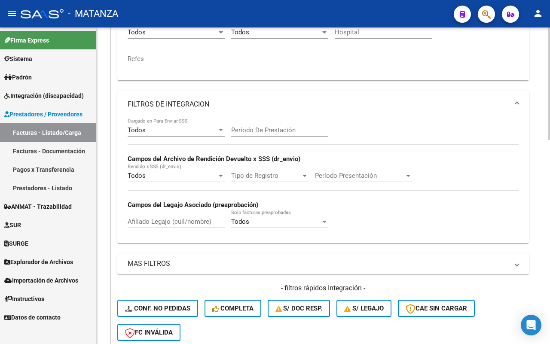
scroll to position [403, 0]
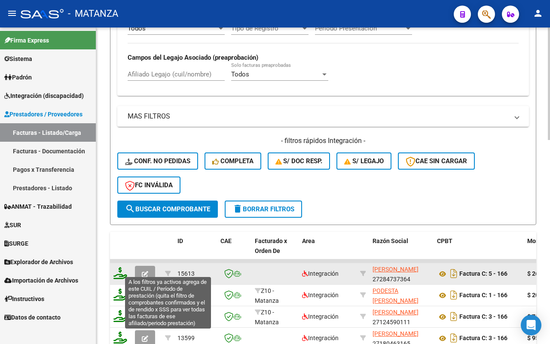
click at [151, 268] on button "button" at bounding box center [145, 273] width 20 height 15
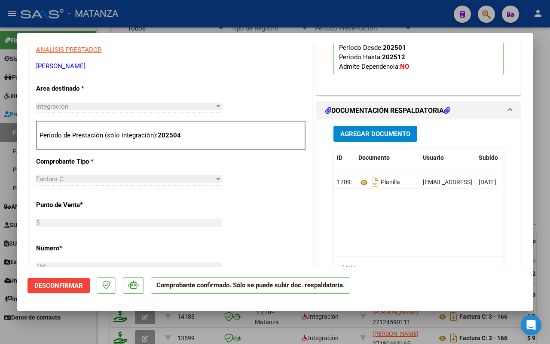
scroll to position [54, 0]
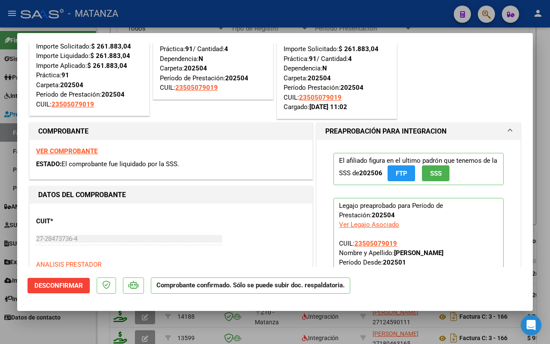
drag, startPoint x: 69, startPoint y: 327, endPoint x: 128, endPoint y: 302, distance: 63.8
click at [69, 327] on div at bounding box center [275, 172] width 550 height 344
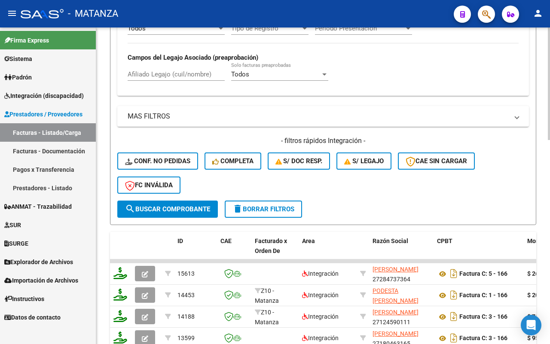
scroll to position [81, 0]
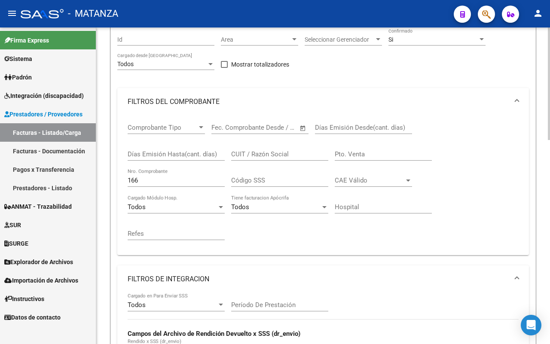
drag, startPoint x: 143, startPoint y: 185, endPoint x: 129, endPoint y: 183, distance: 13.9
click at [123, 183] on div "Comprobante Tipo Comprobante Tipo Start date – End date Fec. Comprobante Desde …" at bounding box center [323, 186] width 412 height 140
click at [168, 179] on input "166" at bounding box center [176, 181] width 97 height 8
type input "1"
click at [247, 155] on input "CUIT / Razón Social" at bounding box center [279, 154] width 97 height 8
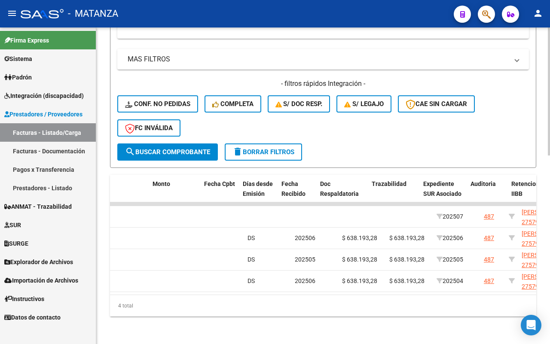
scroll to position [0, 0]
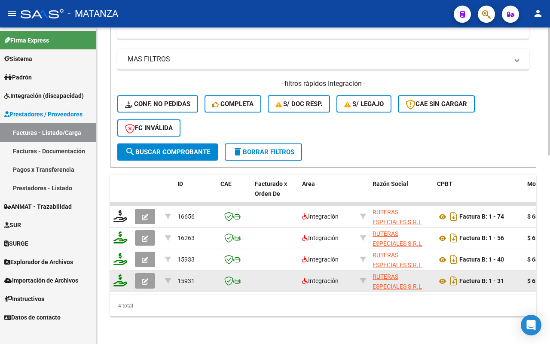
type input "ruteras"
click at [146, 278] on icon "button" at bounding box center [145, 281] width 6 height 6
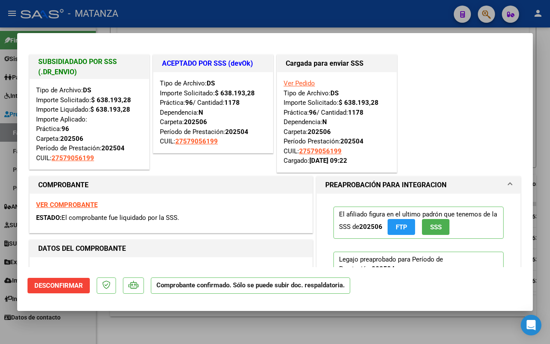
click at [74, 205] on strong "VER COMPROBANTE" at bounding box center [66, 205] width 61 height 8
click at [67, 327] on div at bounding box center [275, 172] width 550 height 344
type input "$ 0,00"
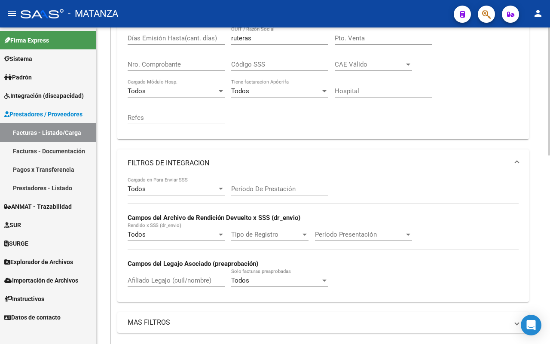
scroll to position [143, 0]
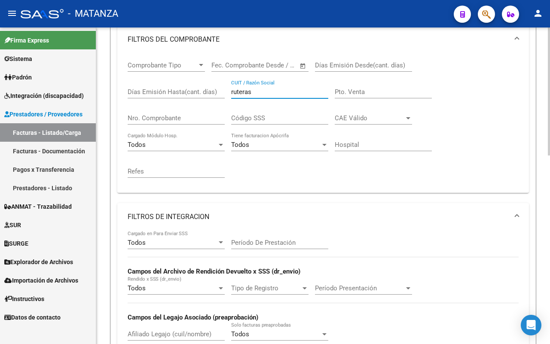
drag, startPoint x: 253, startPoint y: 89, endPoint x: 195, endPoint y: 87, distance: 58.9
click at [195, 87] on div "Comprobante Tipo Comprobante Tipo Start date – End date Fec. Comprobante Desde …" at bounding box center [323, 119] width 391 height 133
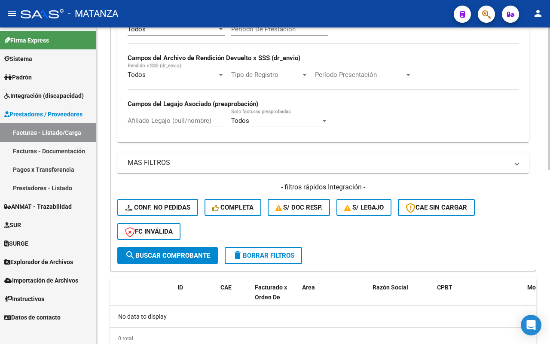
scroll to position [386, 0]
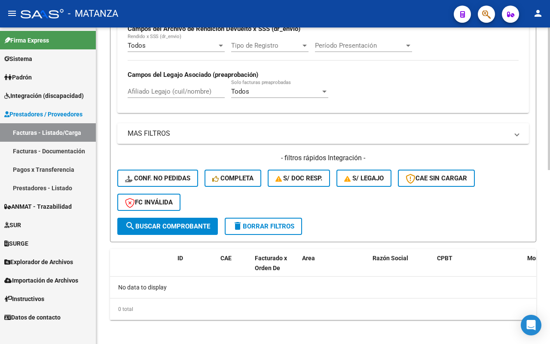
drag, startPoint x: 181, startPoint y: 221, endPoint x: 235, endPoint y: 206, distance: 55.8
click at [183, 223] on span "search Buscar Comprobante" at bounding box center [167, 227] width 85 height 8
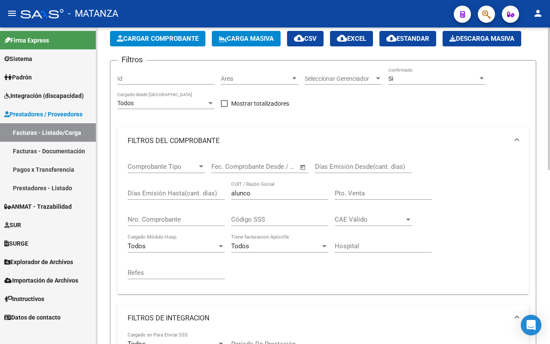
scroll to position [10, 0]
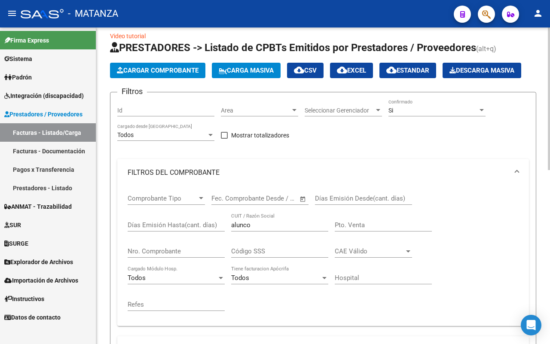
click at [253, 222] on input "alunco" at bounding box center [279, 225] width 97 height 8
type input "a"
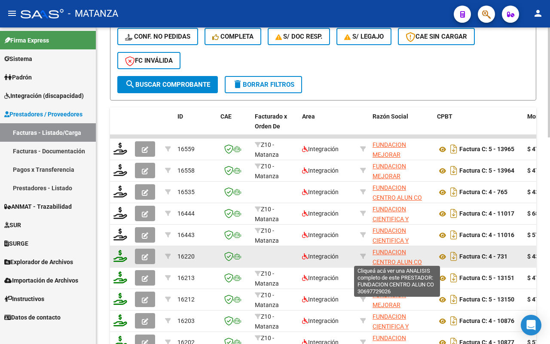
scroll to position [11, 0]
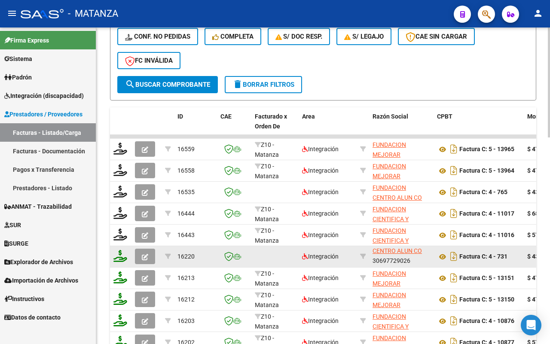
click at [147, 254] on icon "button" at bounding box center [145, 257] width 6 height 6
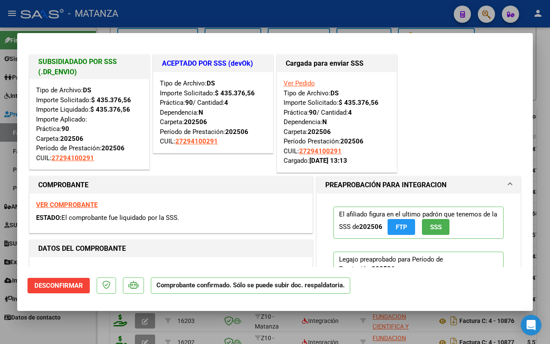
drag, startPoint x: 66, startPoint y: 335, endPoint x: 329, endPoint y: 235, distance: 281.5
click at [67, 335] on div at bounding box center [275, 172] width 550 height 344
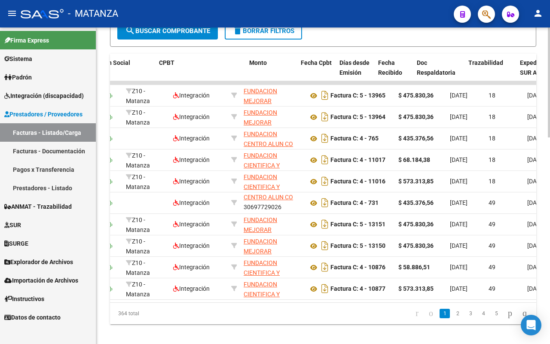
scroll to position [0, 278]
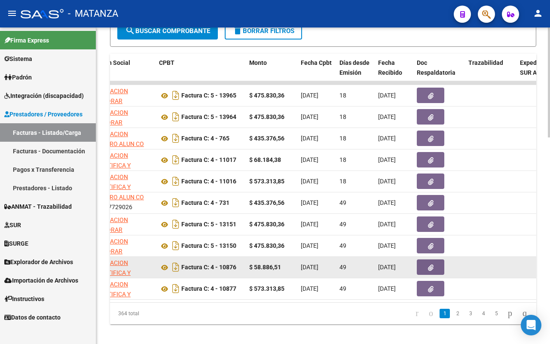
drag, startPoint x: 449, startPoint y: 320, endPoint x: 204, endPoint y: 260, distance: 252.2
click at [452, 318] on link "2" at bounding box center [457, 313] width 10 height 9
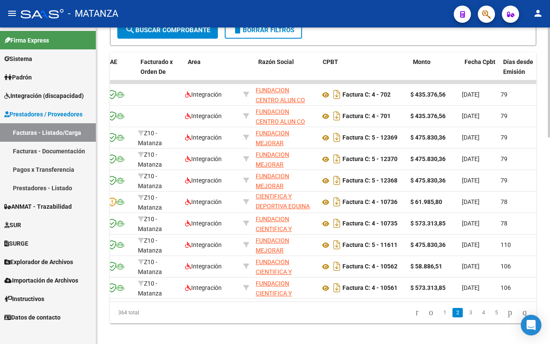
scroll to position [0, 0]
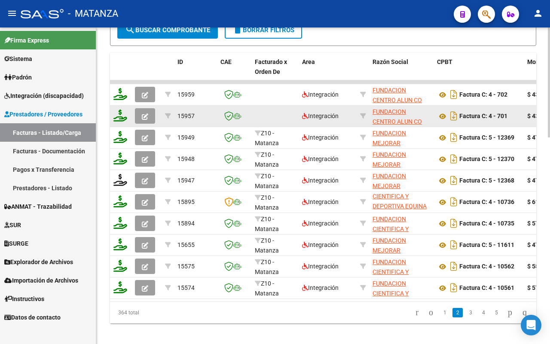
click at [143, 113] on icon "button" at bounding box center [145, 116] width 6 height 6
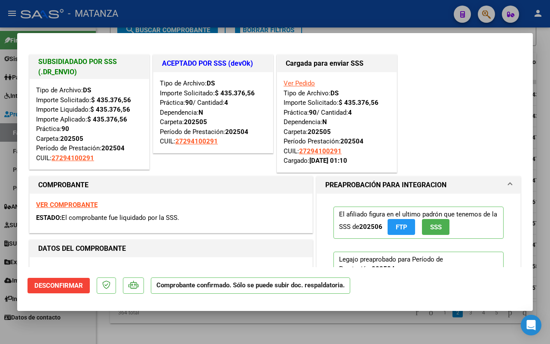
click at [61, 205] on strong "VER COMPROBANTE" at bounding box center [66, 205] width 61 height 8
click at [50, 333] on div at bounding box center [275, 172] width 550 height 344
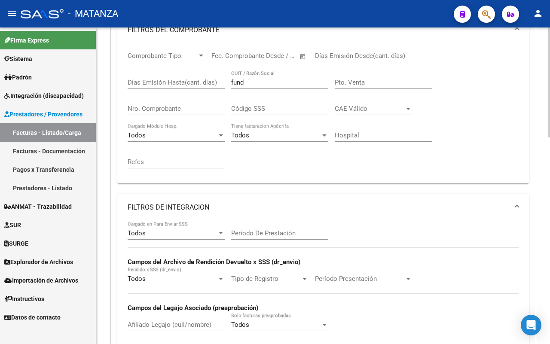
scroll to position [45, 0]
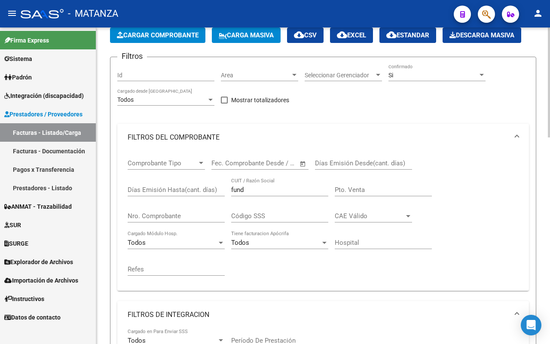
click at [207, 188] on div "Comprobante Tipo Comprobante Tipo Start date – End date Fec. Comprobante Desde …" at bounding box center [323, 217] width 391 height 133
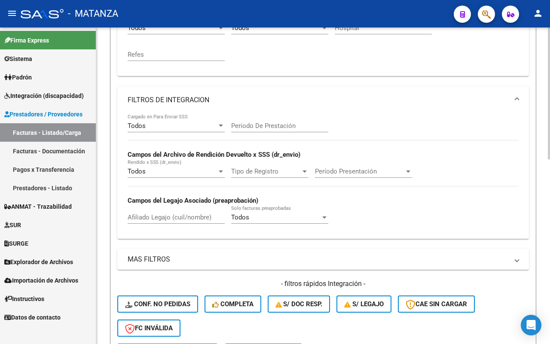
scroll to position [421, 0]
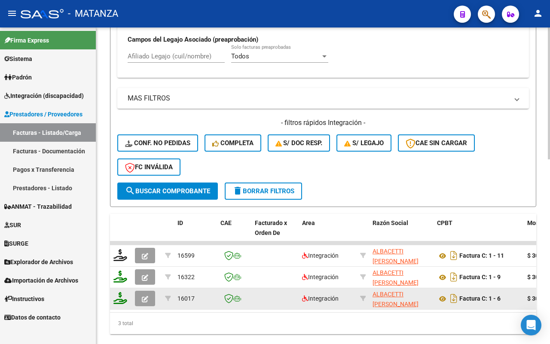
type input "albacetti"
click at [148, 296] on button "button" at bounding box center [145, 298] width 20 height 15
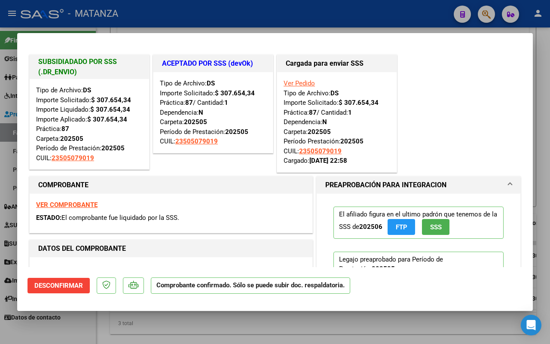
click at [71, 205] on strong "VER COMPROBANTE" at bounding box center [66, 205] width 61 height 8
click at [52, 332] on div at bounding box center [275, 172] width 550 height 344
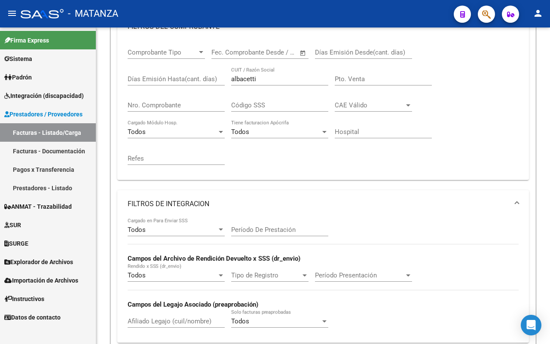
scroll to position [99, 0]
